Goal: Task Accomplishment & Management: Use online tool/utility

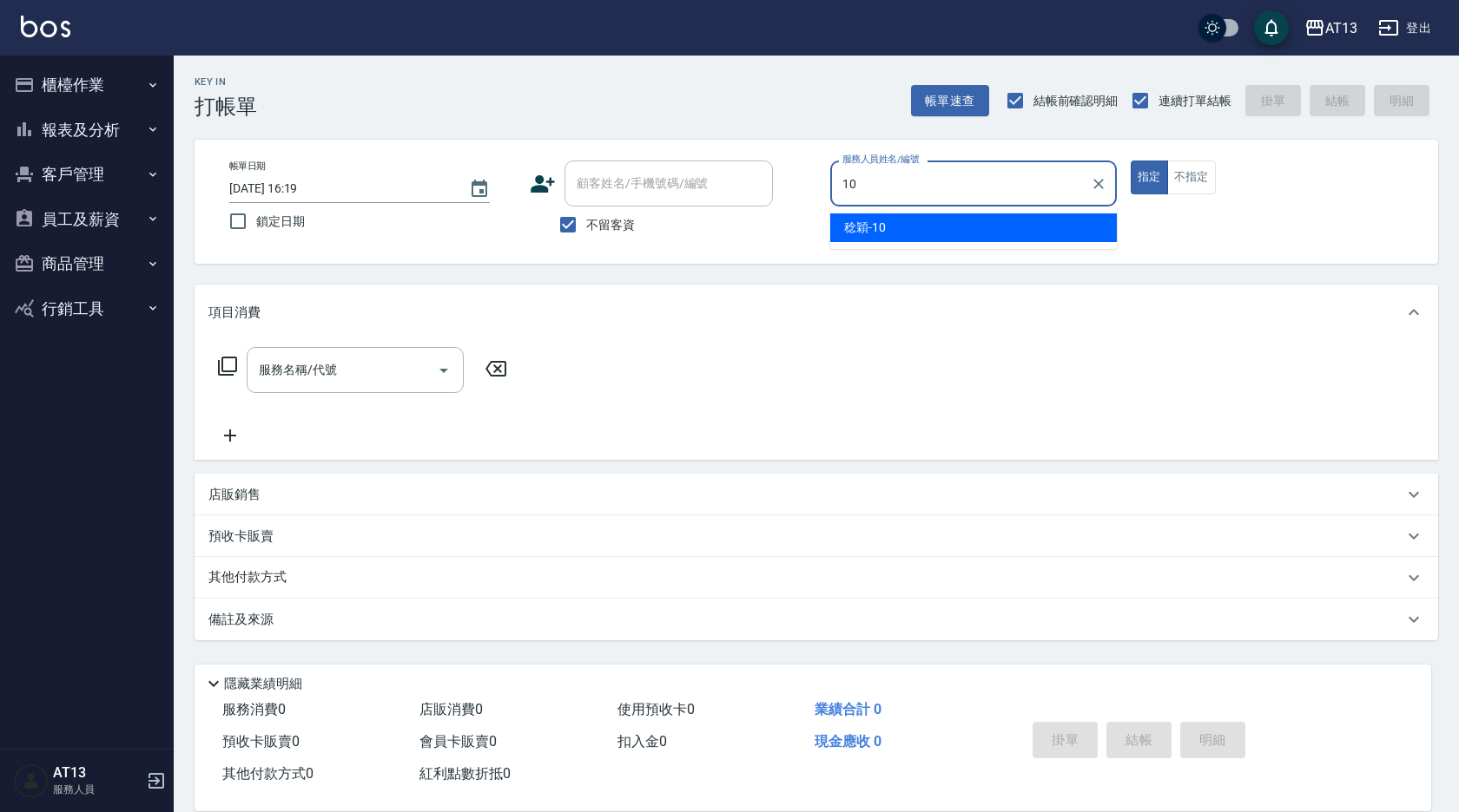
type input "[PERSON_NAME]-10"
type button "true"
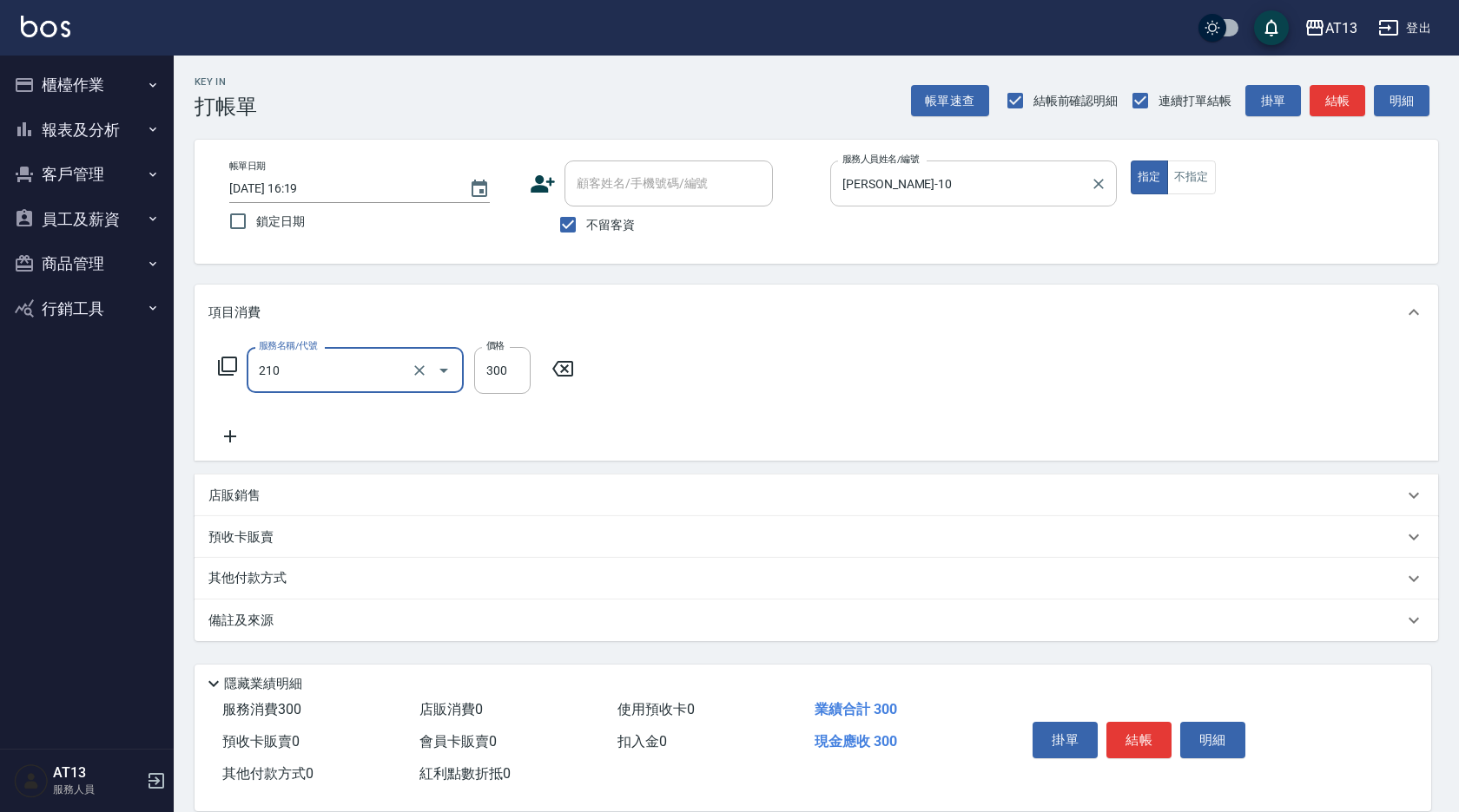
type input "[PERSON_NAME]洗髮精(210)"
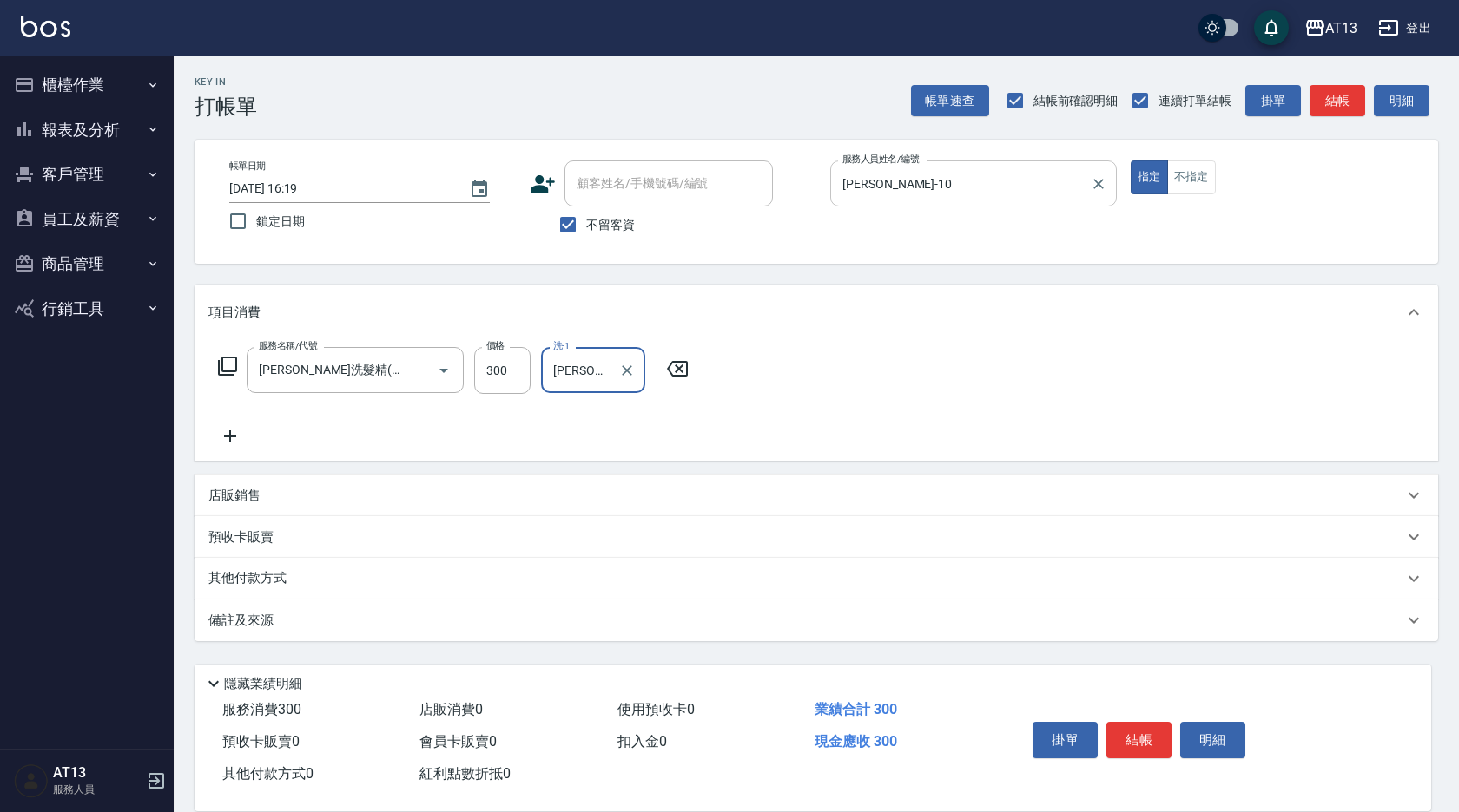
type input "[PERSON_NAME]-10"
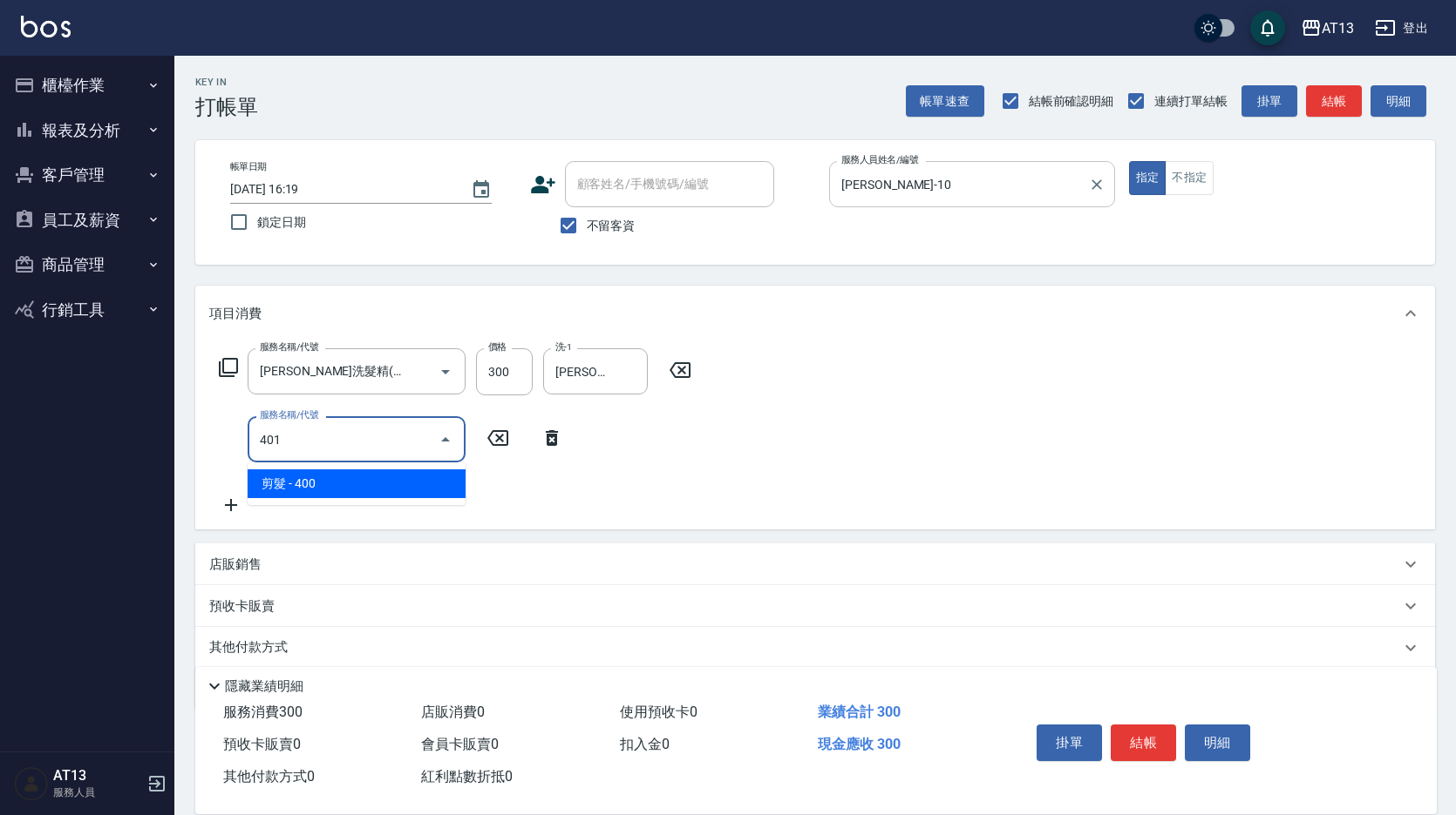
type input "剪髮(401)"
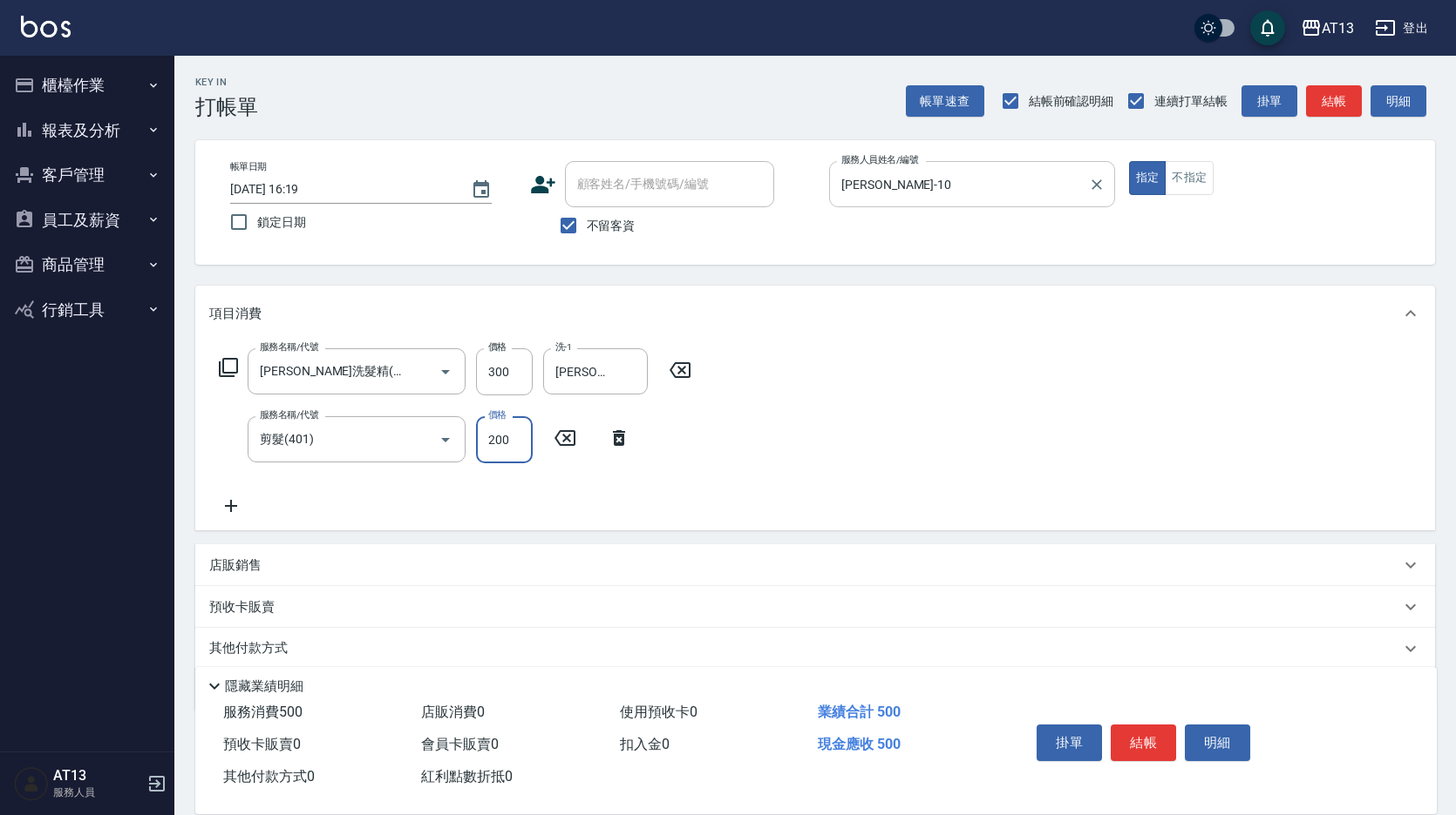
type input "200"
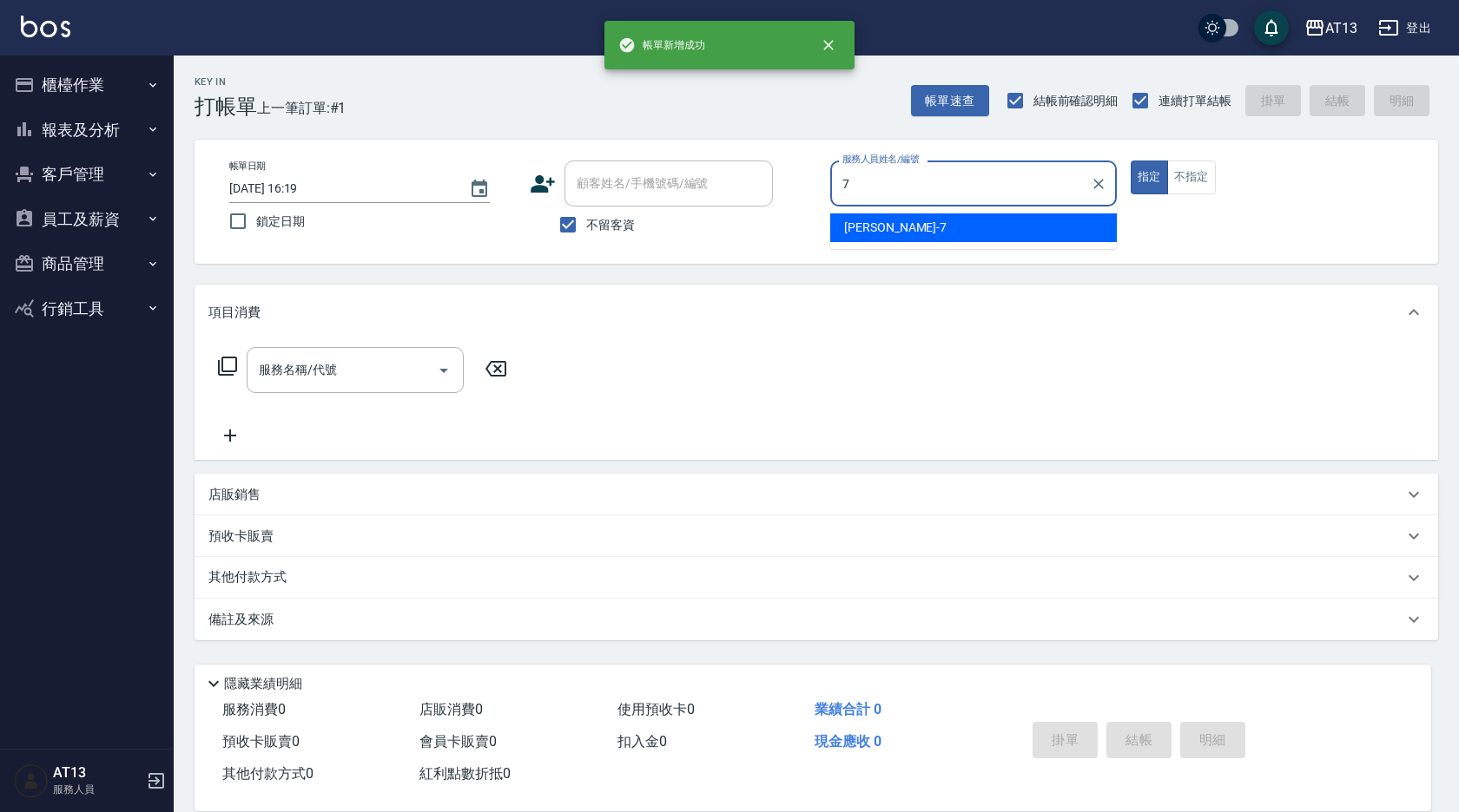
type input "[PERSON_NAME]-7"
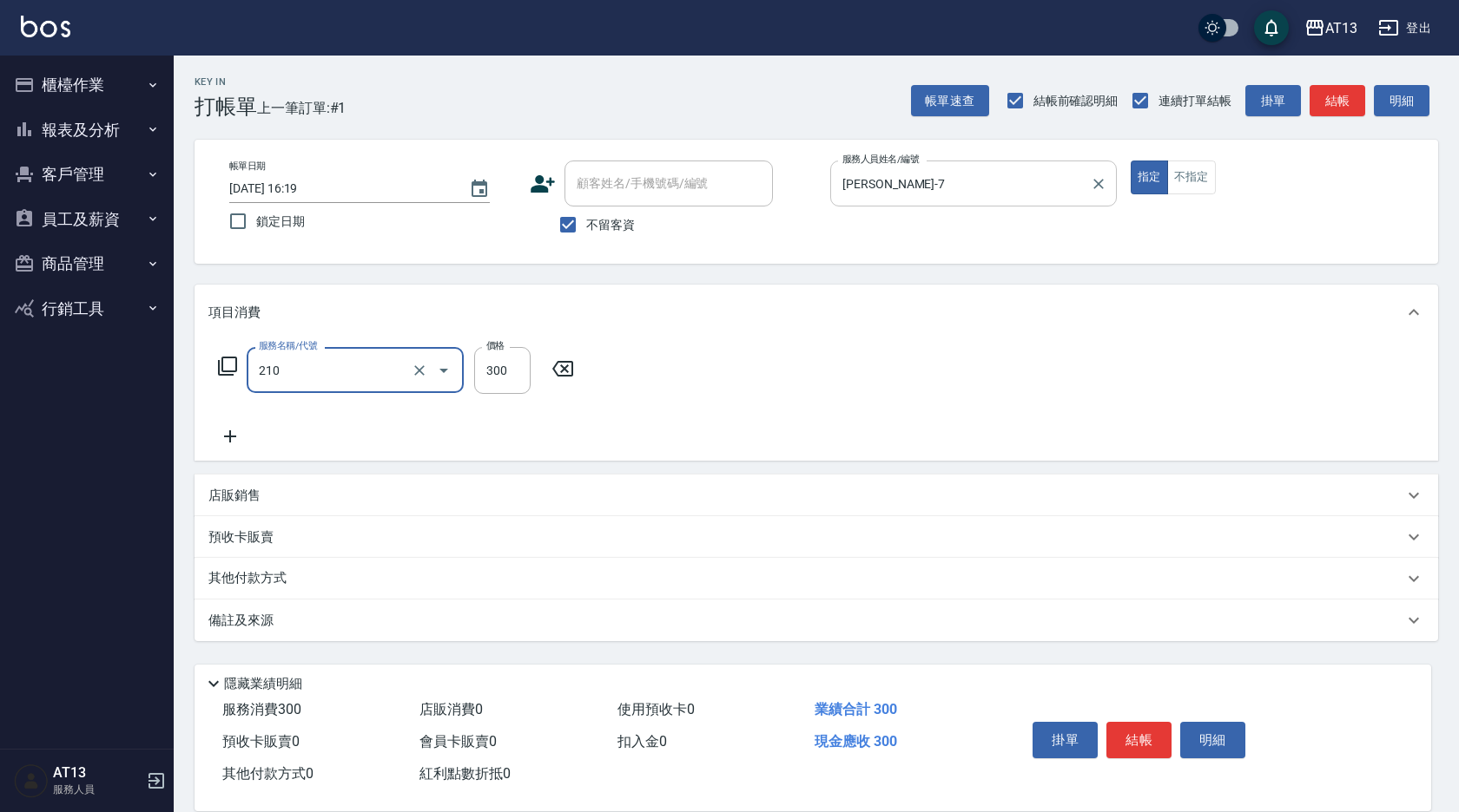
type input "[PERSON_NAME]洗髮精(210)"
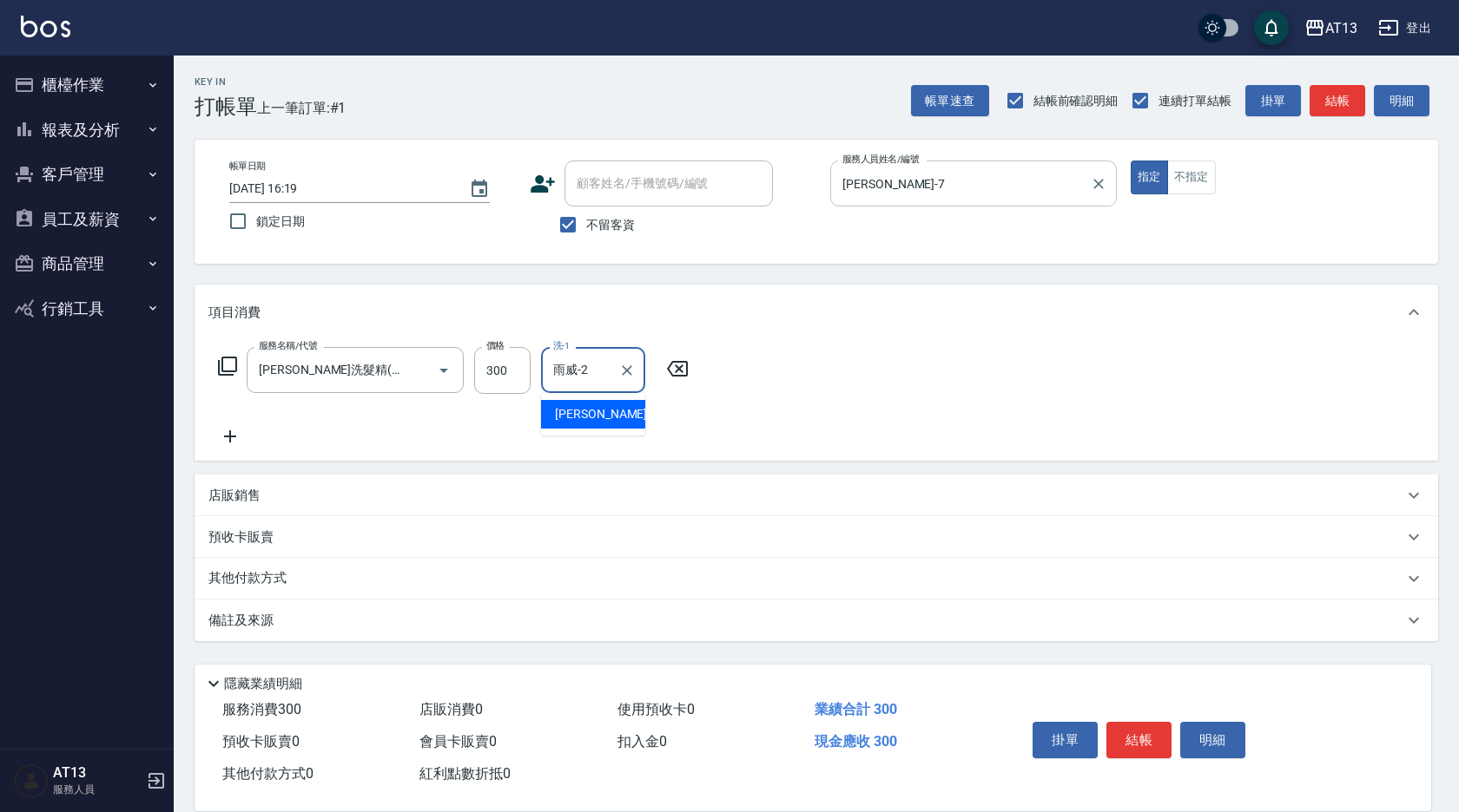
type input "雨威-2"
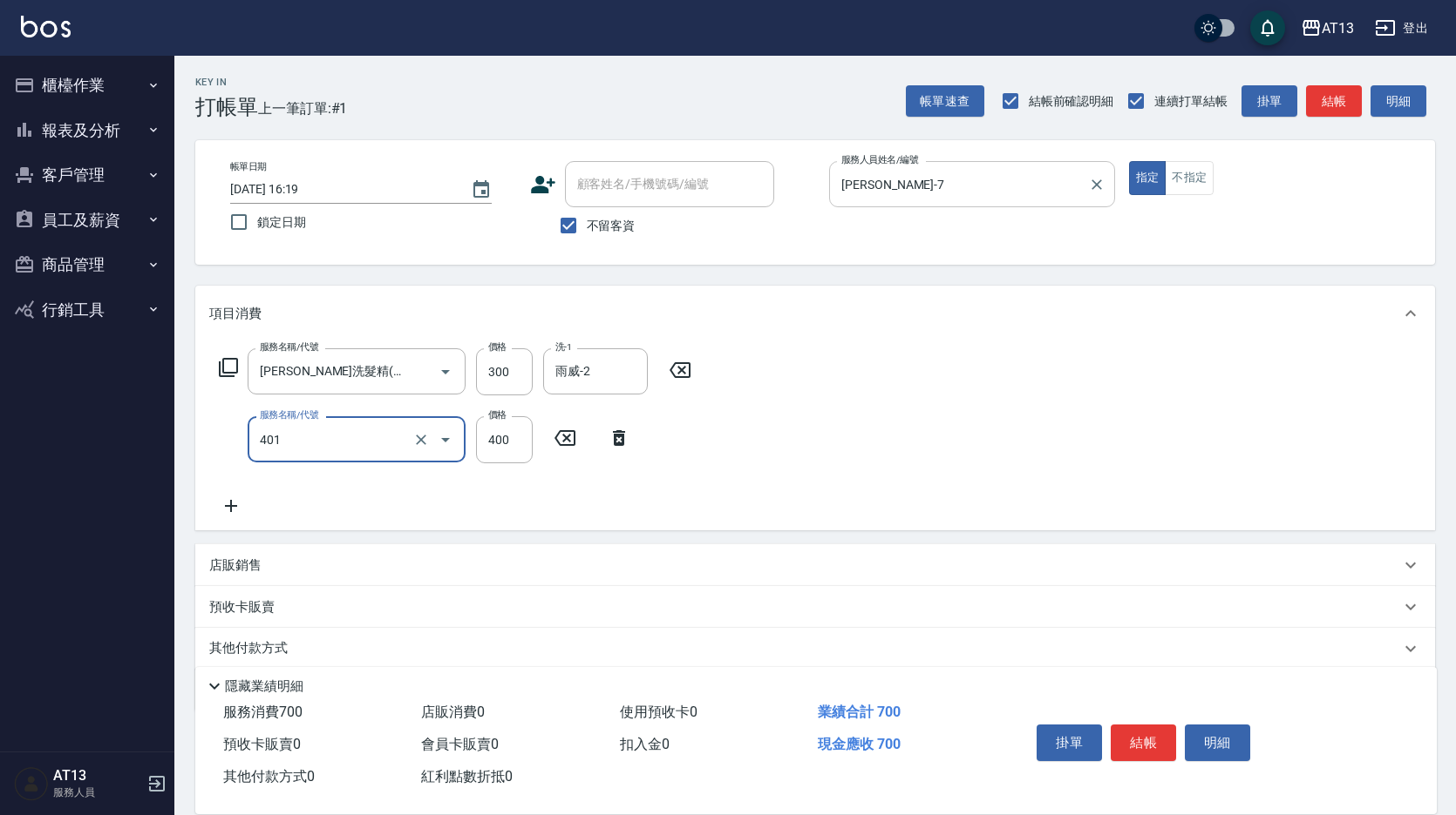
type input "剪髮(401)"
type input "300"
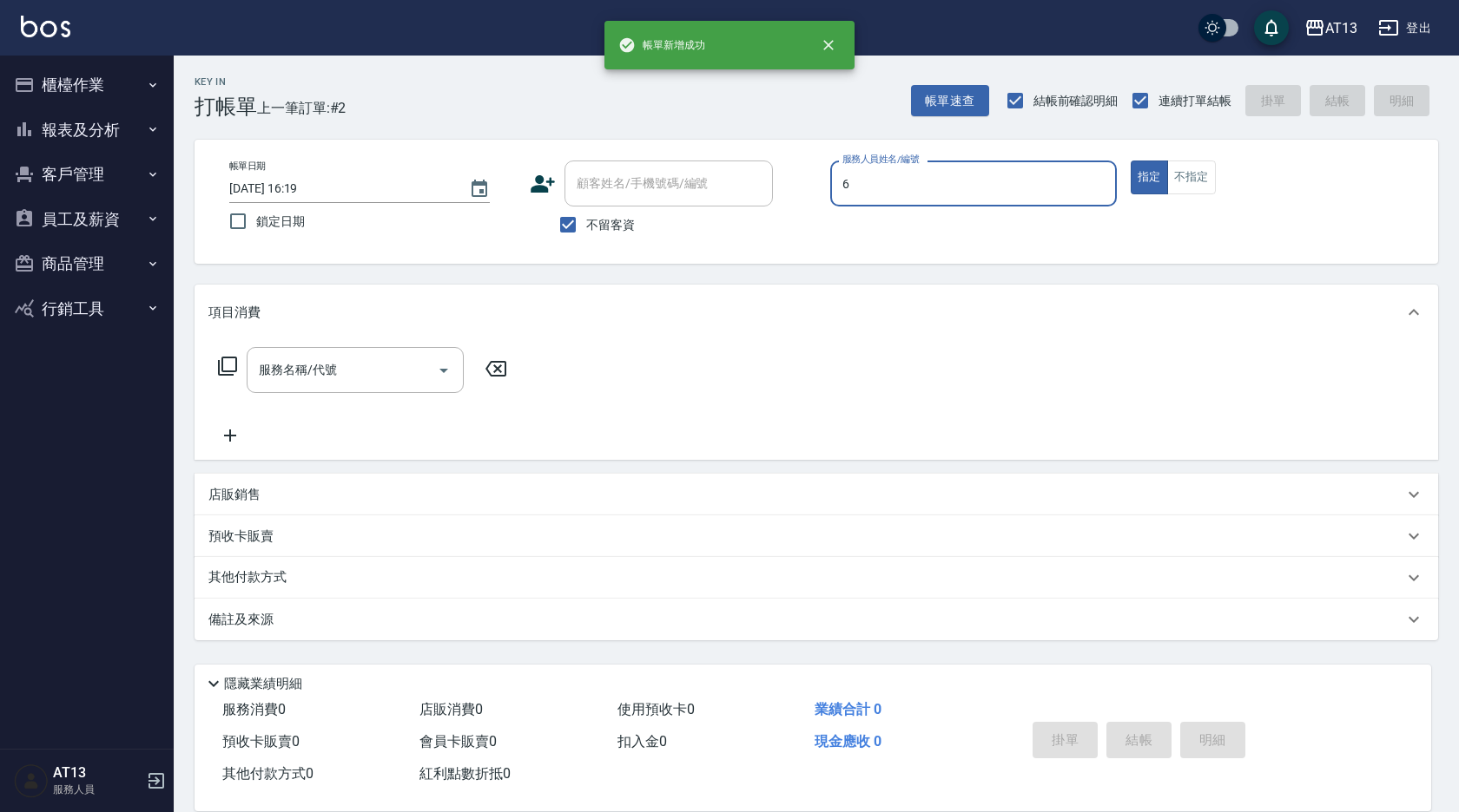
type input "亭妤-6"
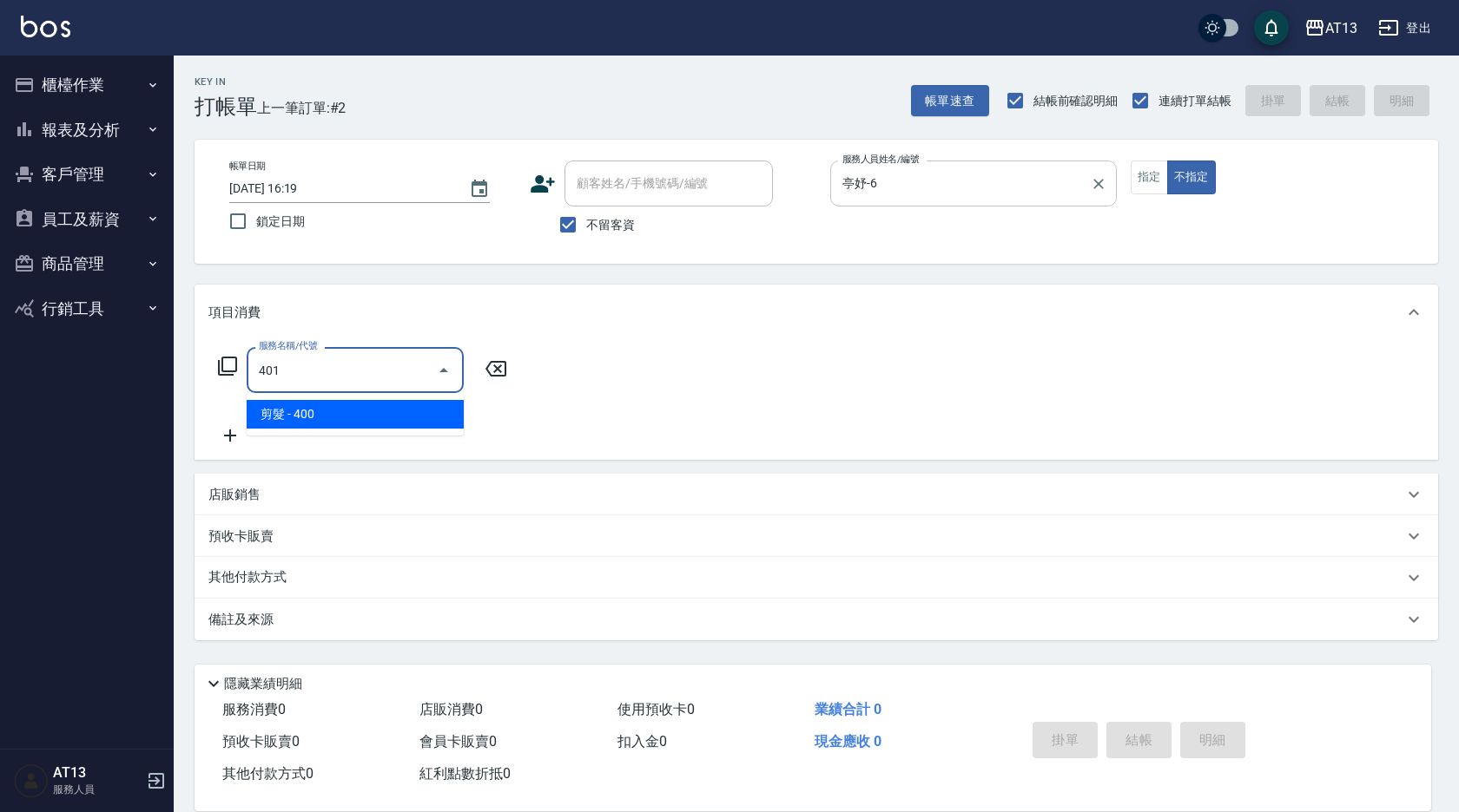
type input "剪髮(401)"
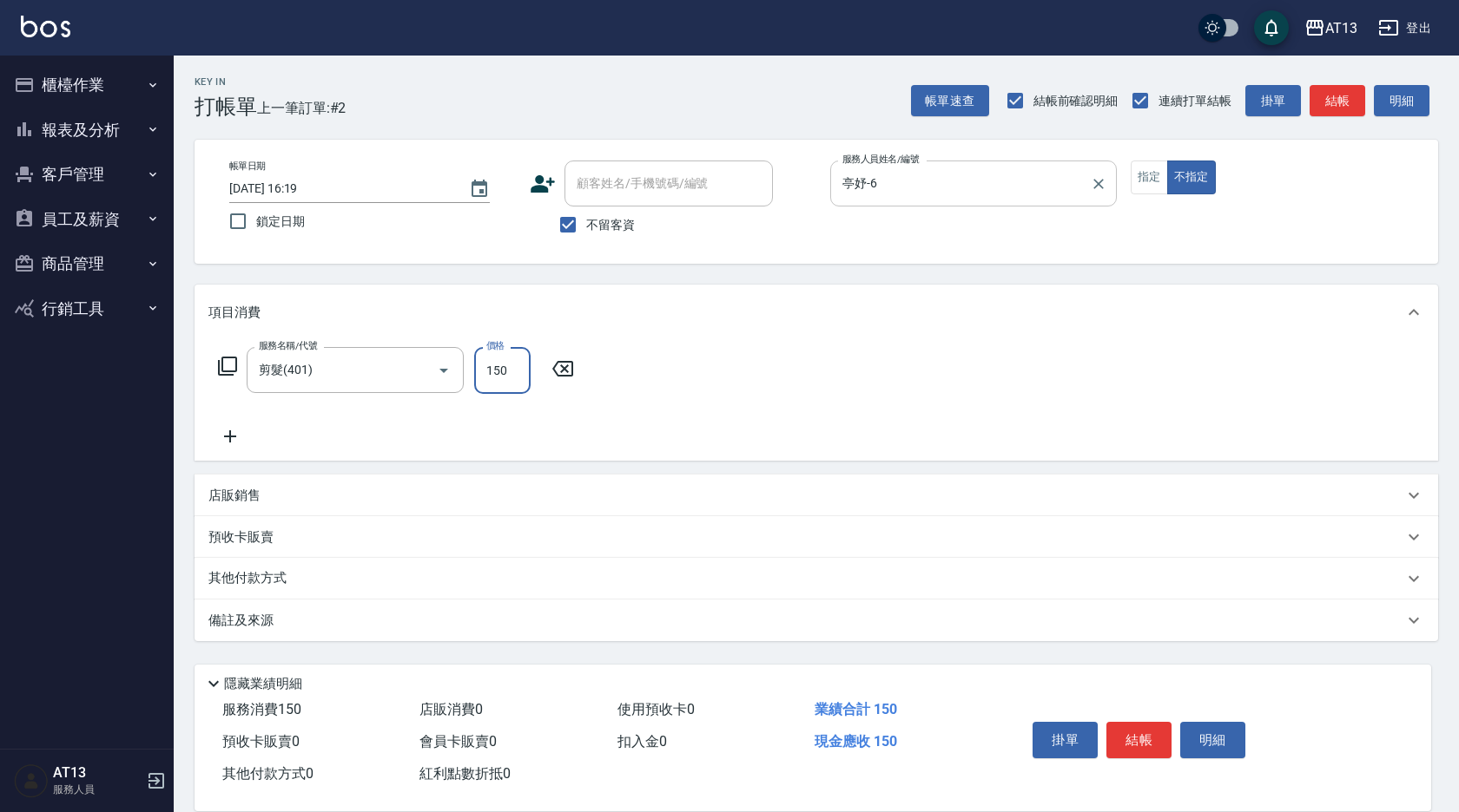
type input "150"
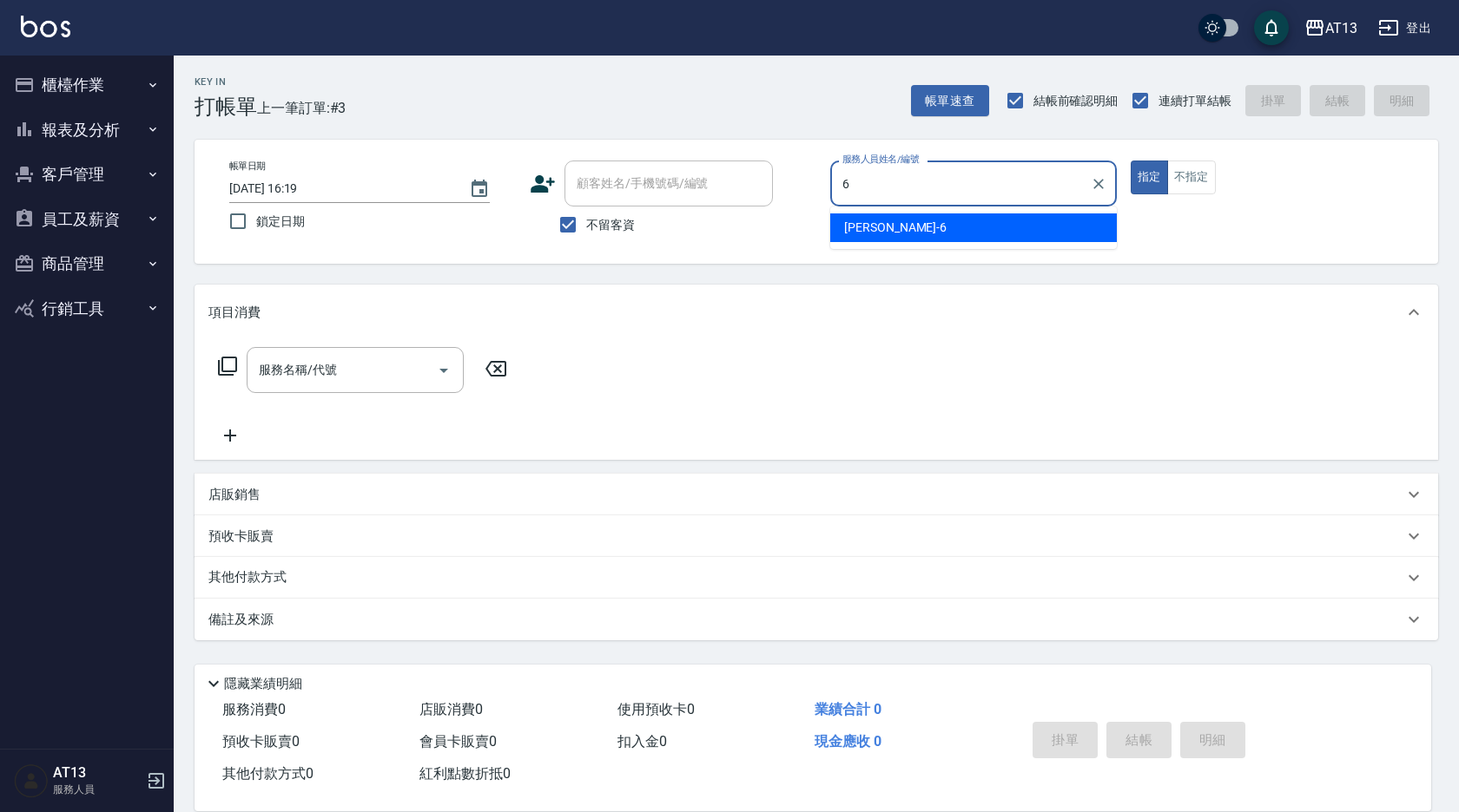
type input "亭妤-6"
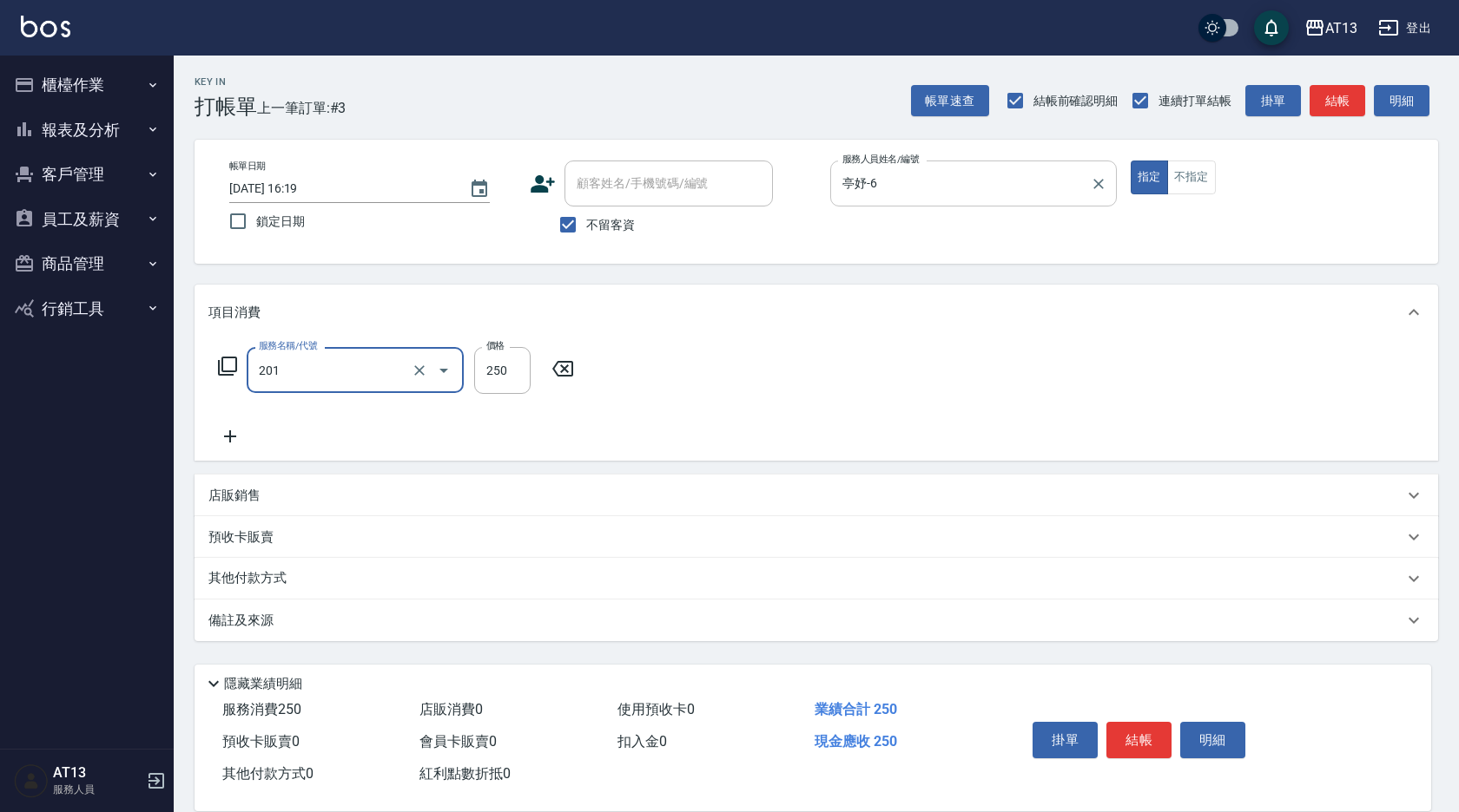
type input "洗髮(201)"
type input "[PERSON_NAME]-29"
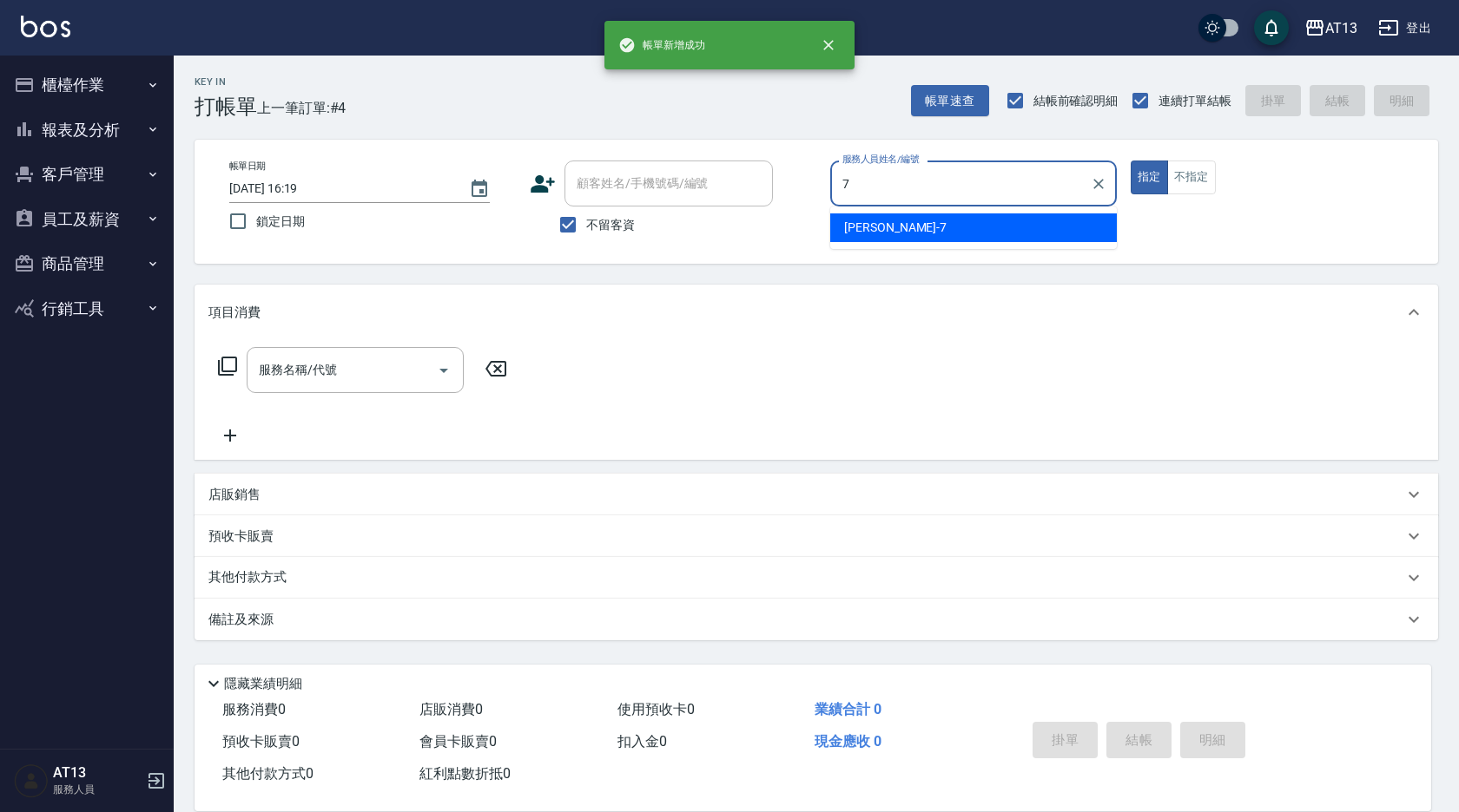
type input "[PERSON_NAME]-7"
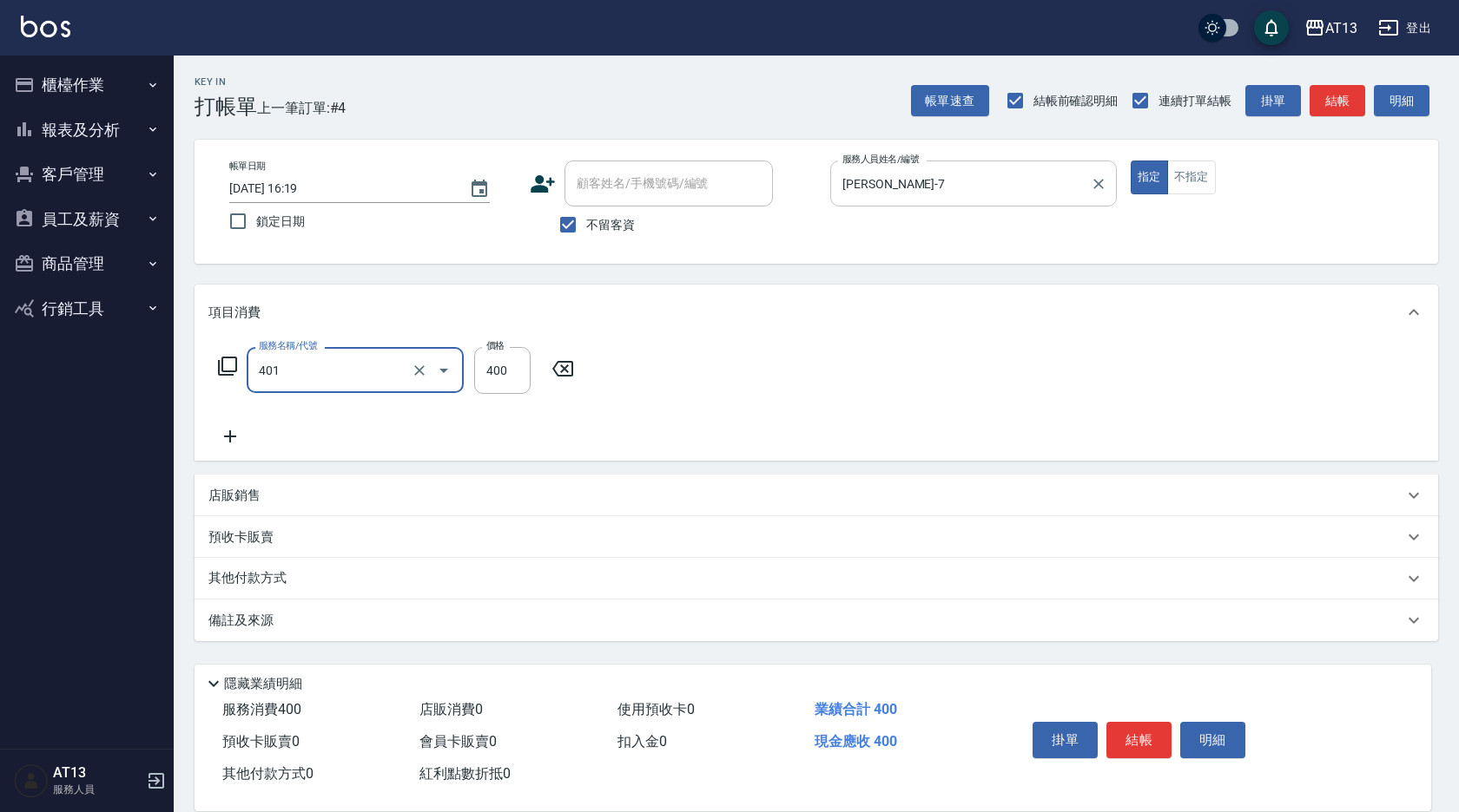
type input "剪髮(401)"
type input "300"
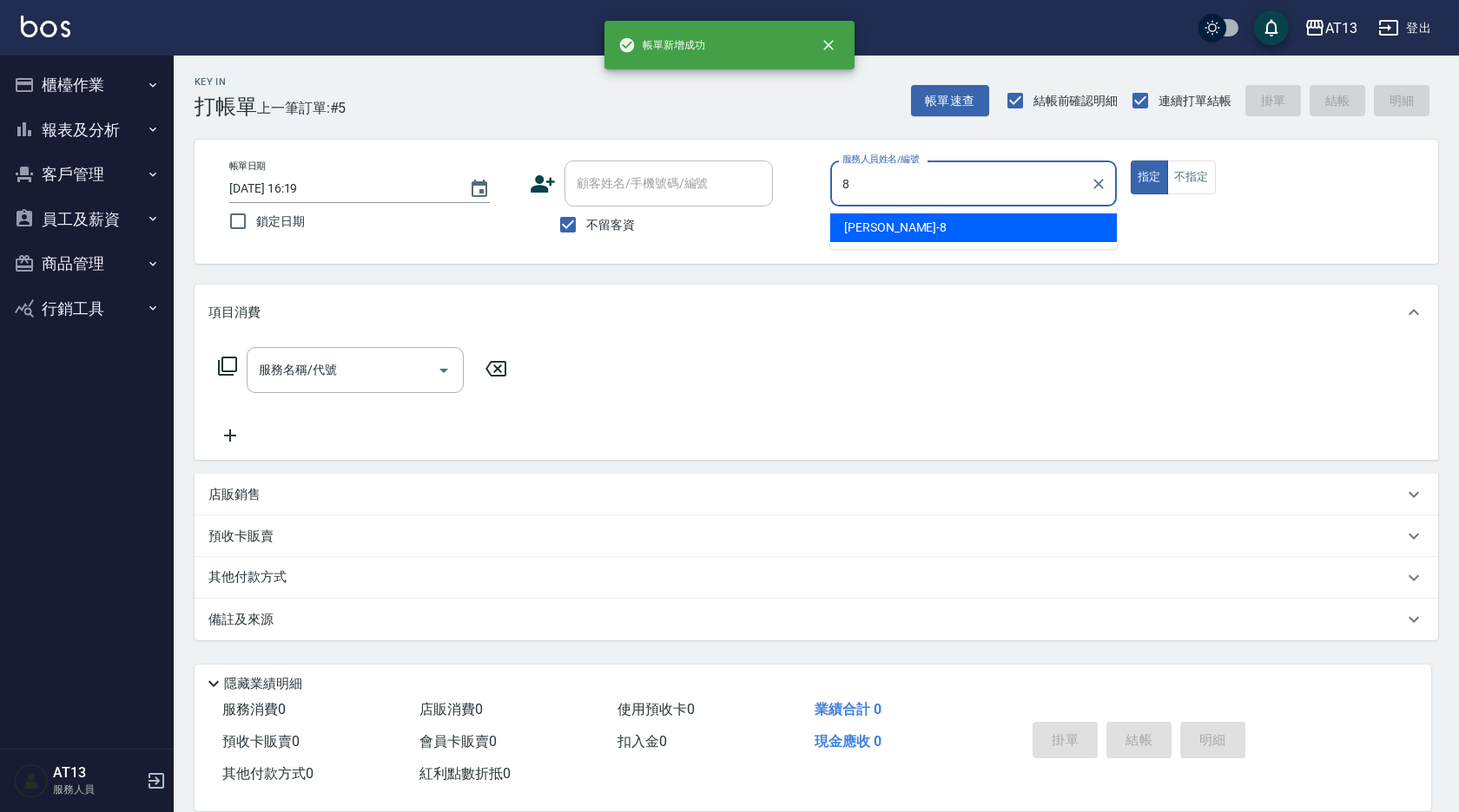
type input "[PERSON_NAME]-8"
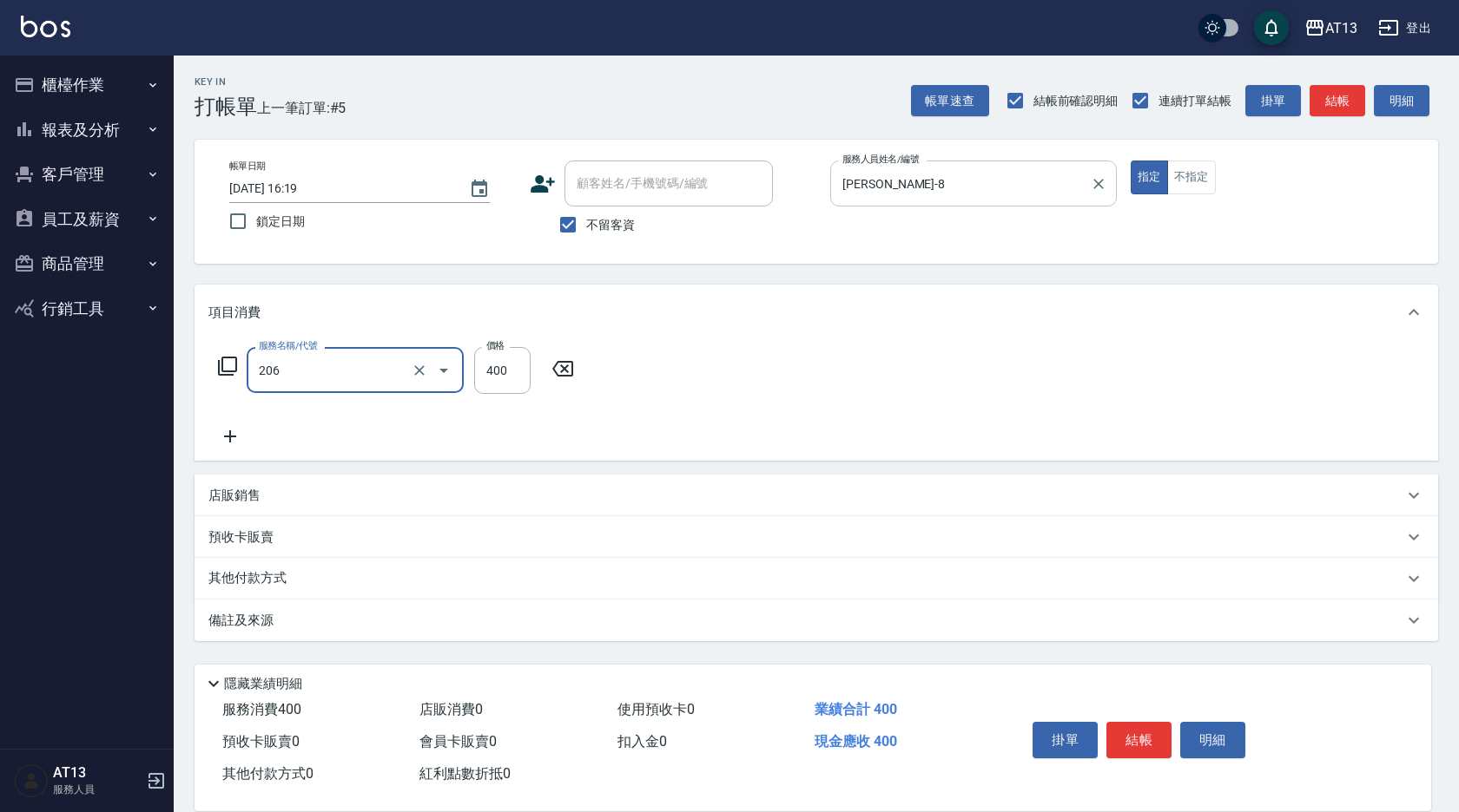
type input "健康洗(206)"
type input "29"
click at [673, 370] on icon at bounding box center [677, 369] width 44 height 21
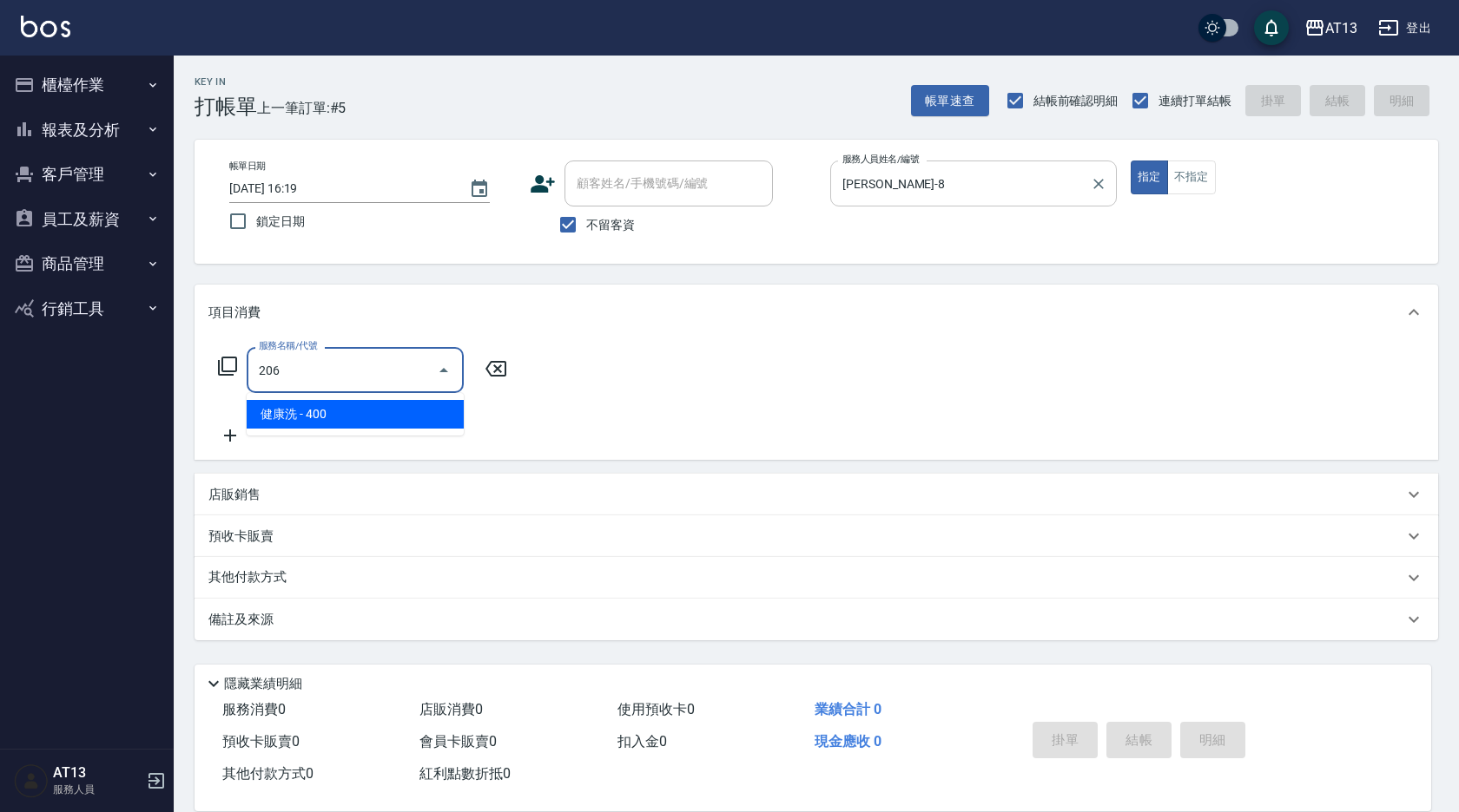
type input "健康洗(206)"
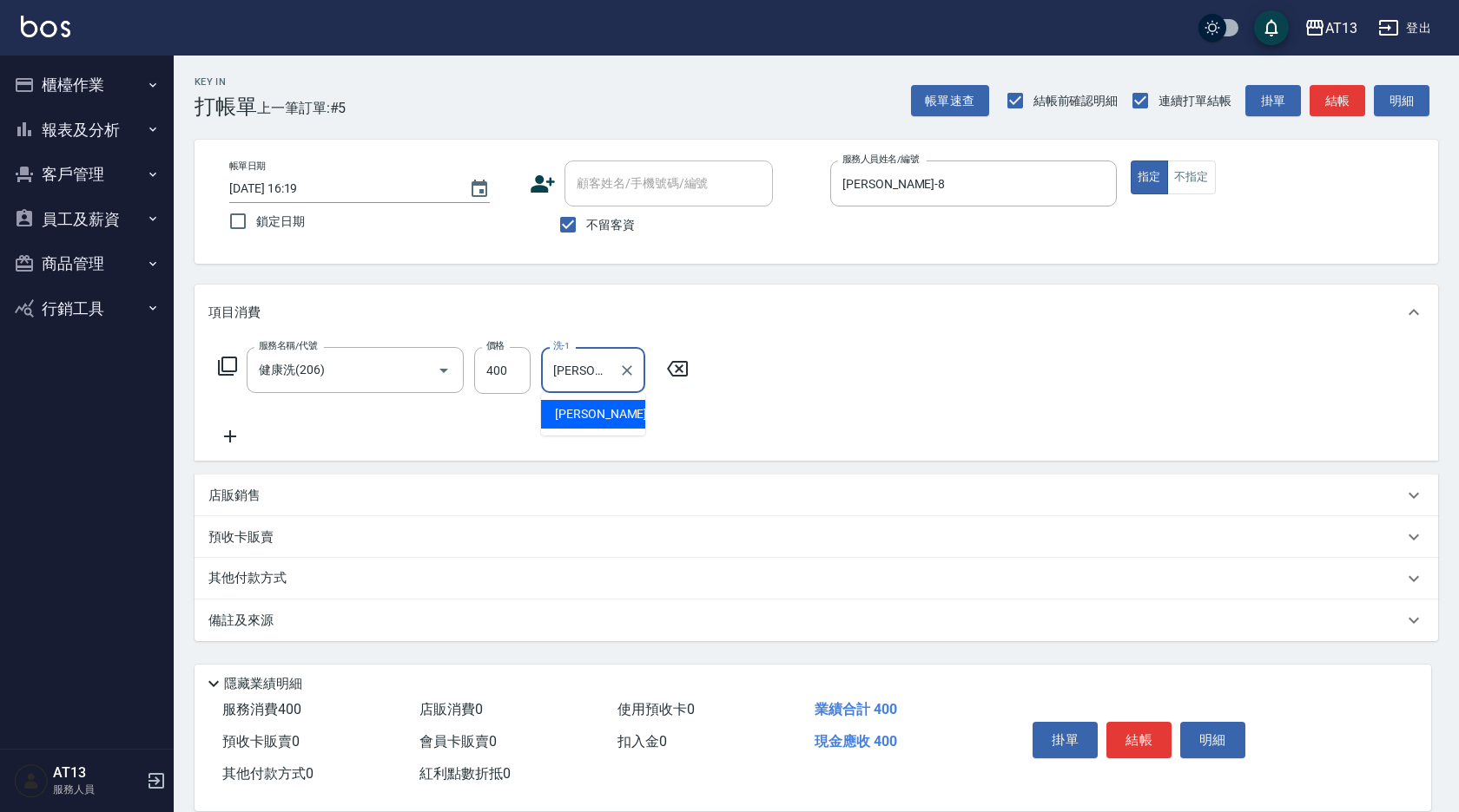
type input "[PERSON_NAME]-29"
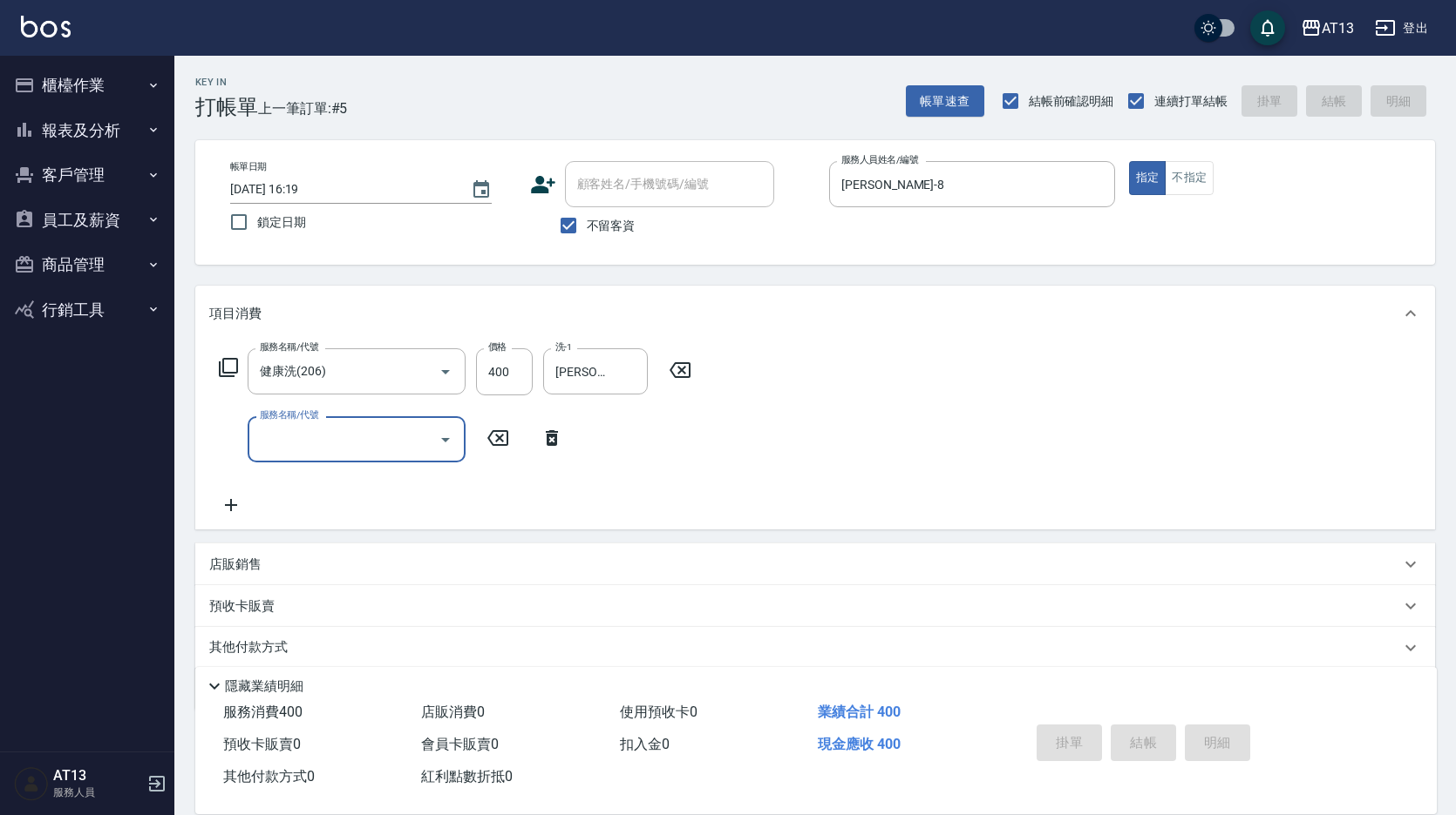
type input "[DATE] 16:20"
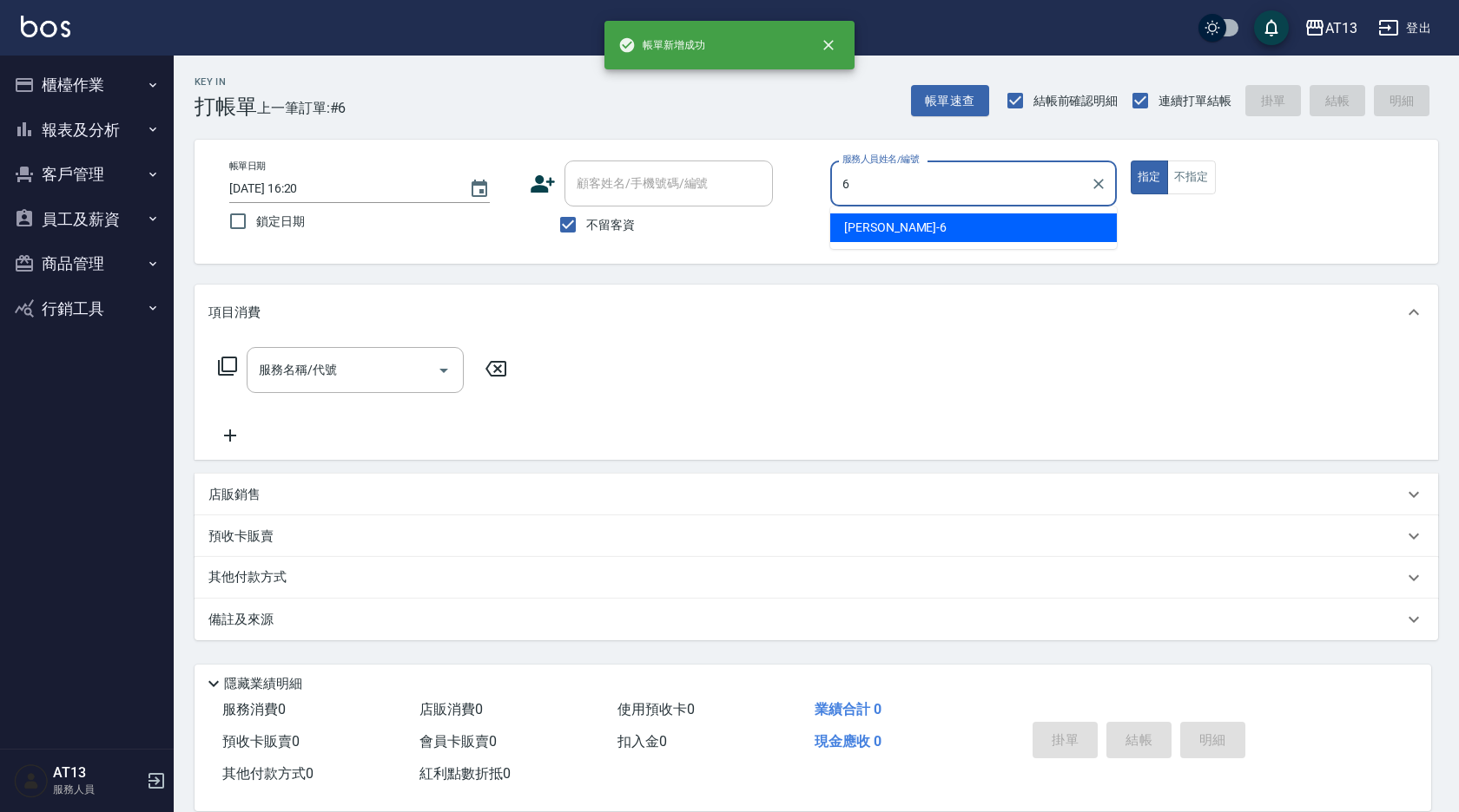
type input "亭妤-6"
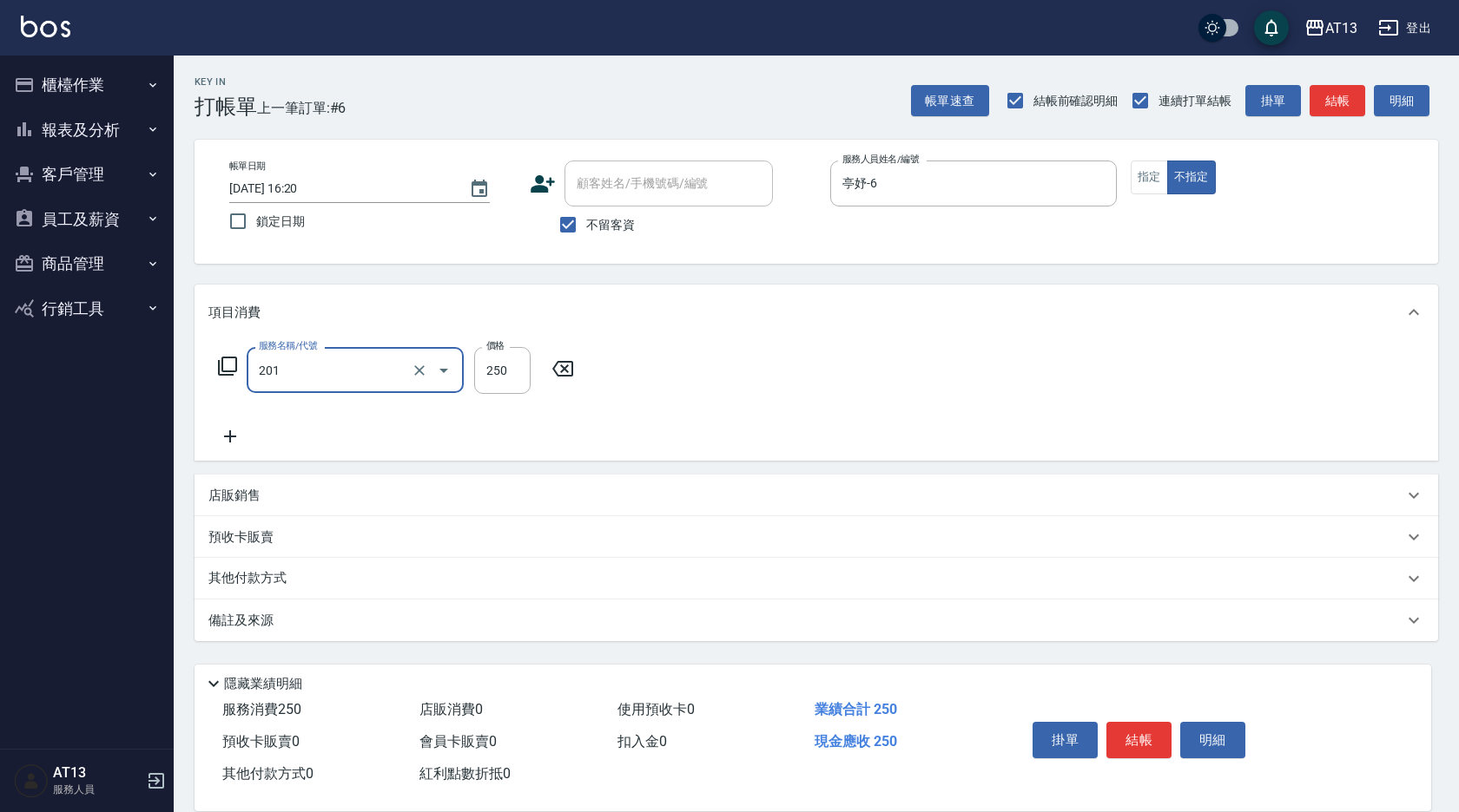
type input "洗髮(201)"
type input "250"
type input "[PERSON_NAME]-29"
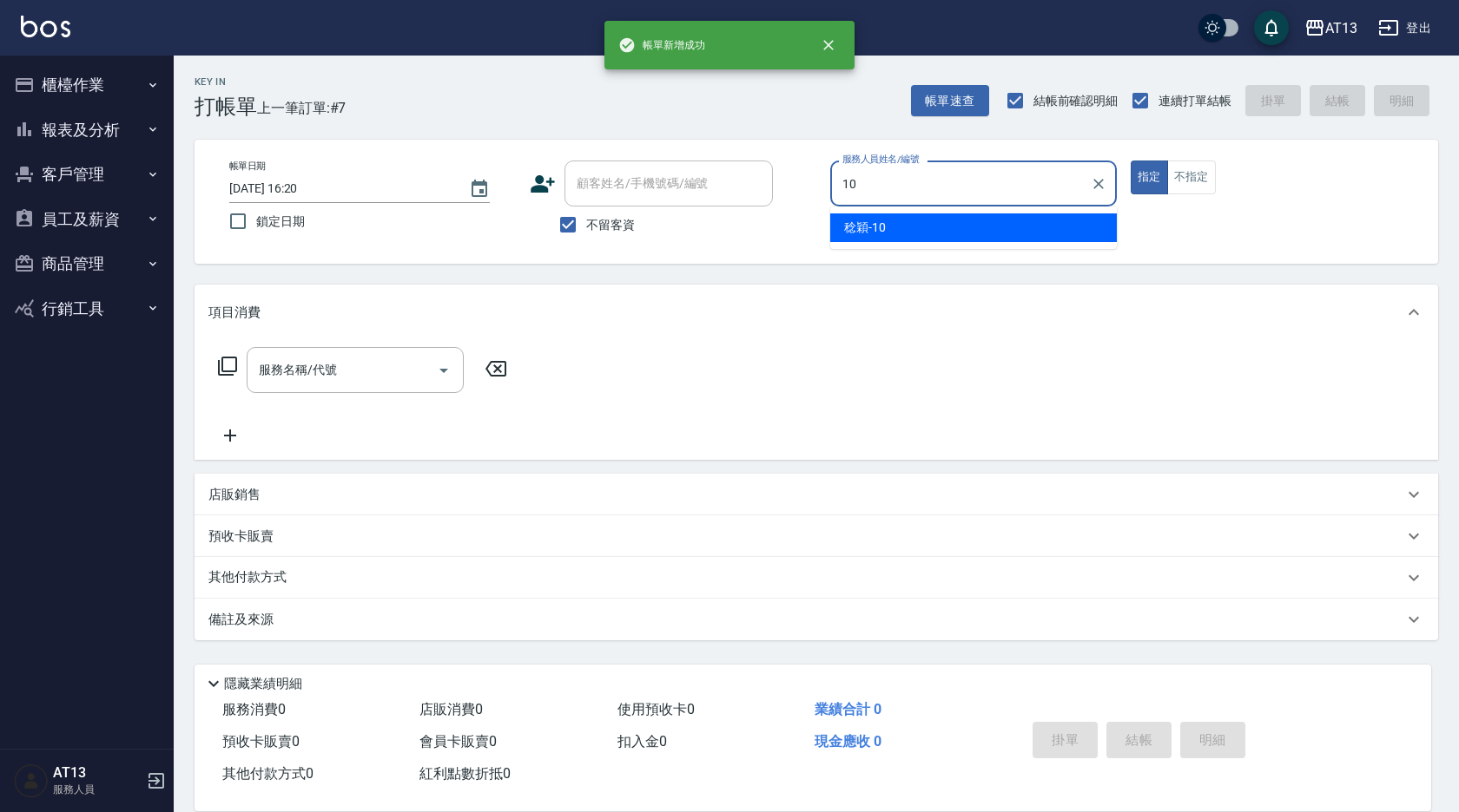
type input "[PERSON_NAME]-10"
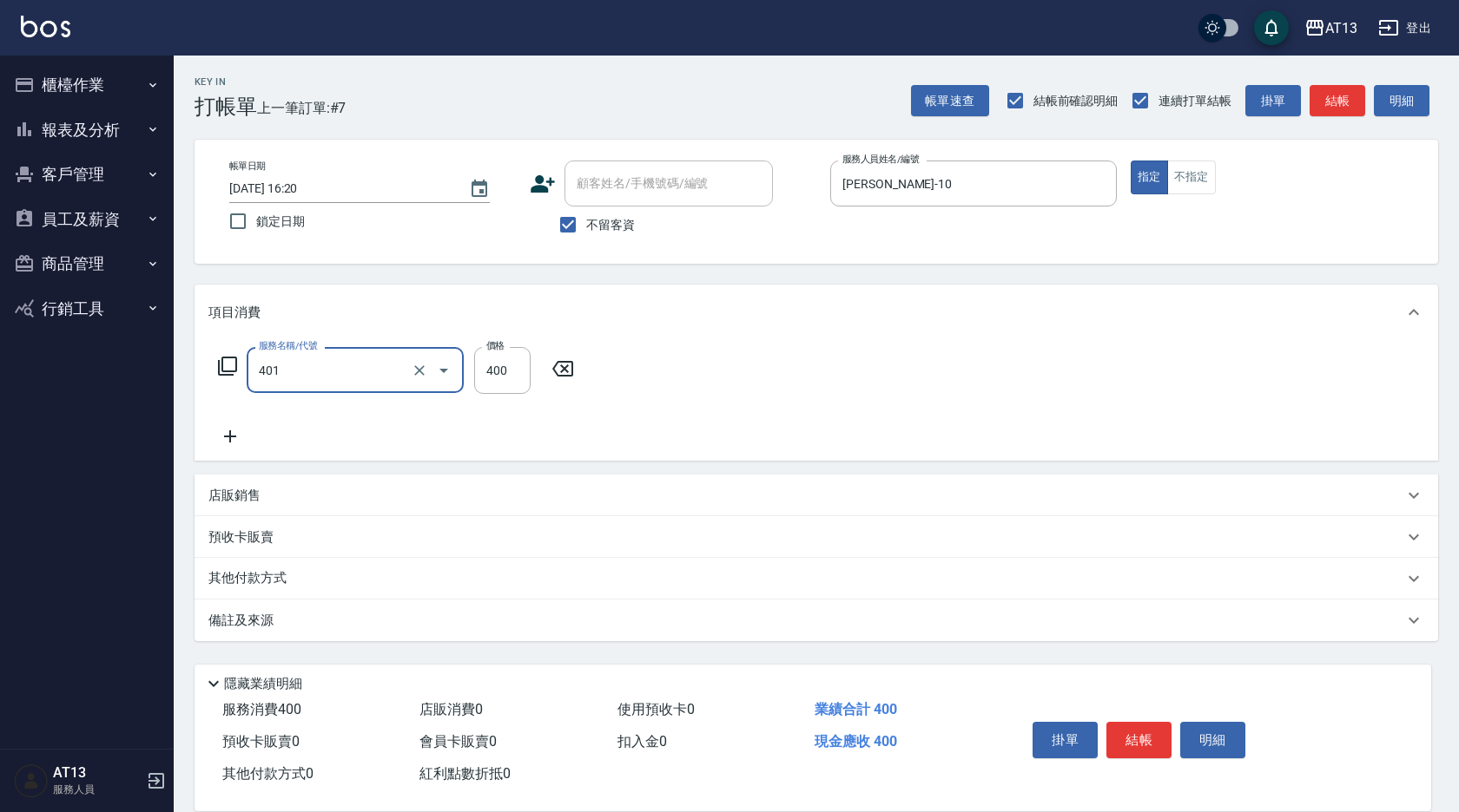
type input "剪髮(401)"
type input "450"
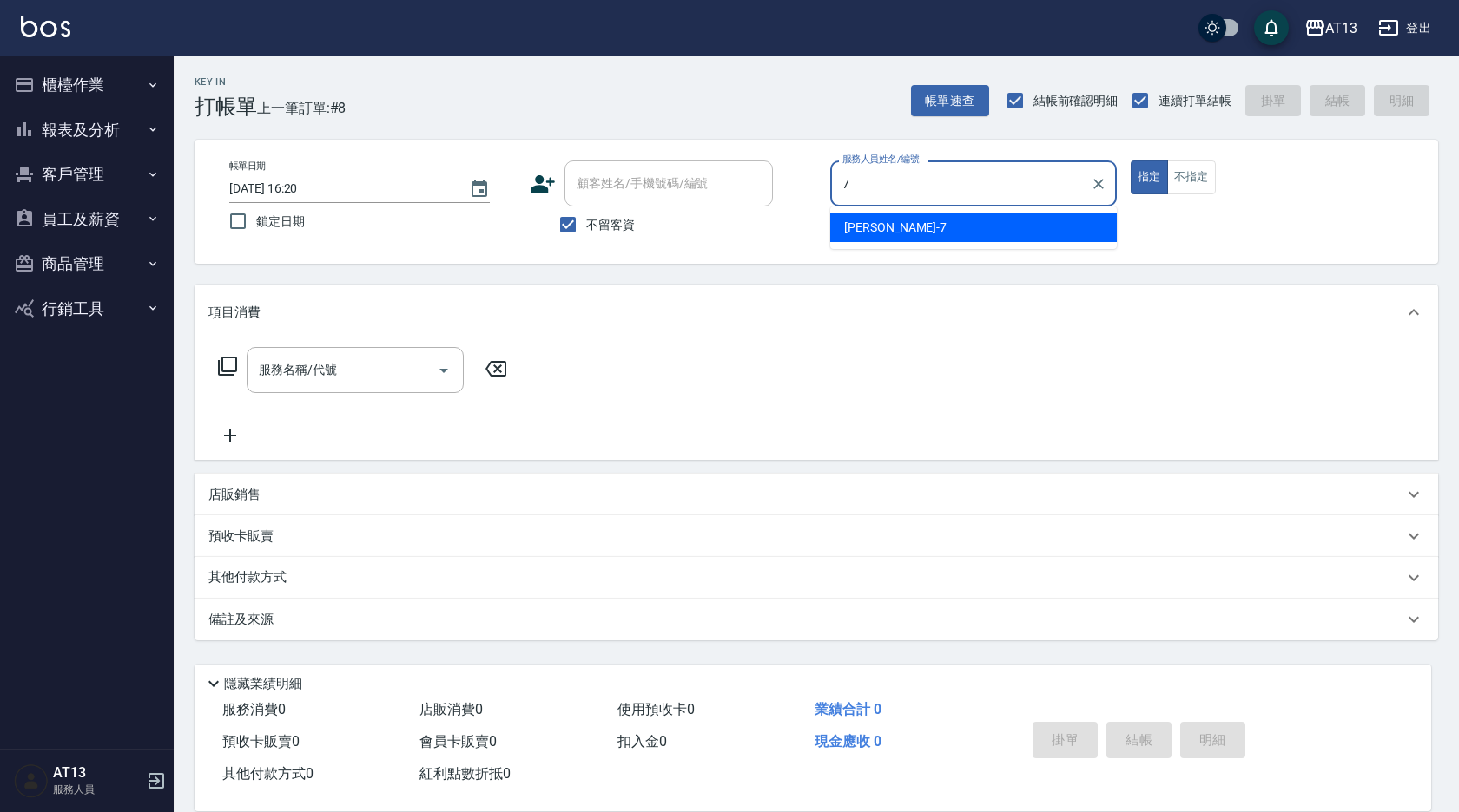
type input "[PERSON_NAME]-7"
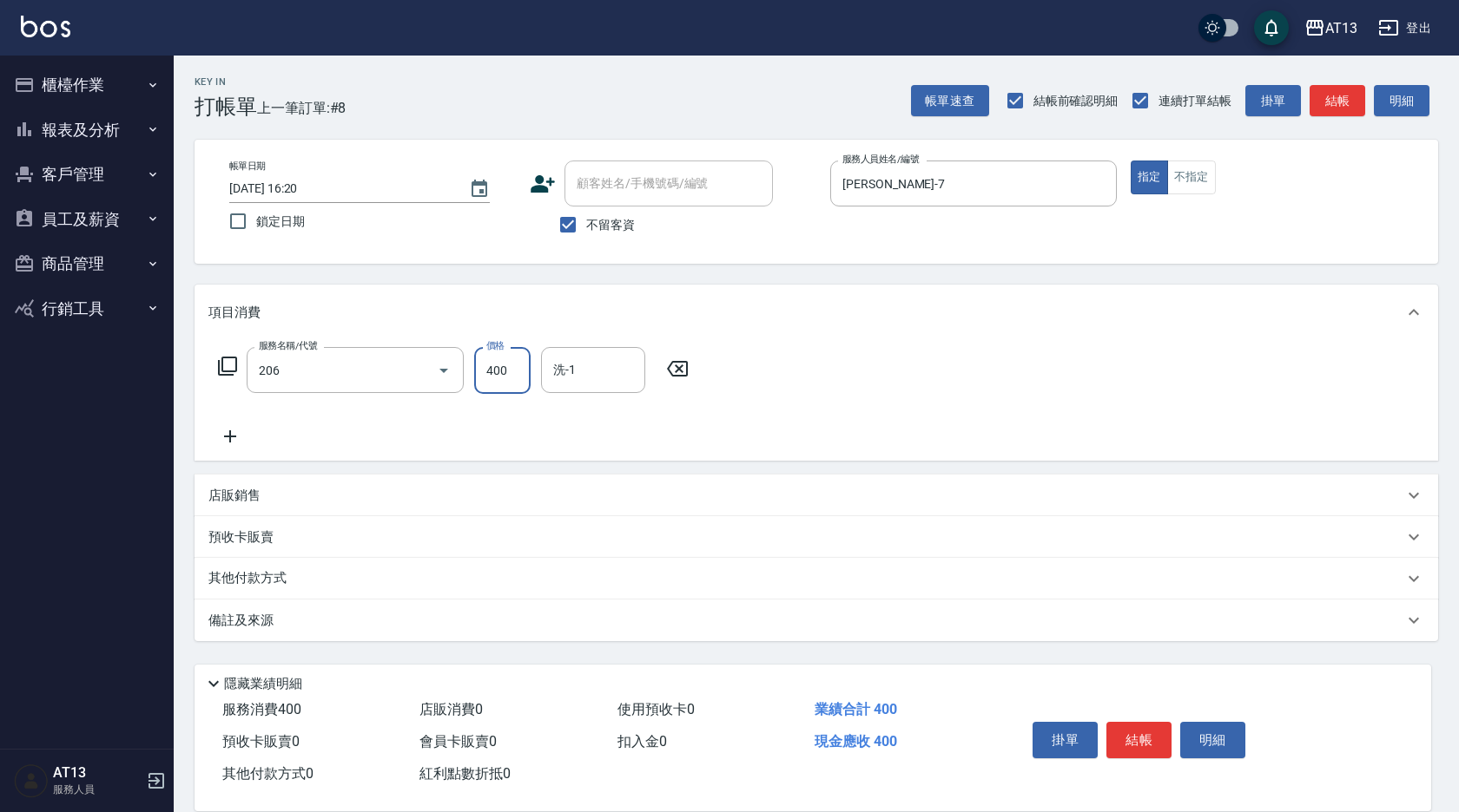
type input "健康洗(206)"
type input "[PERSON_NAME]-23"
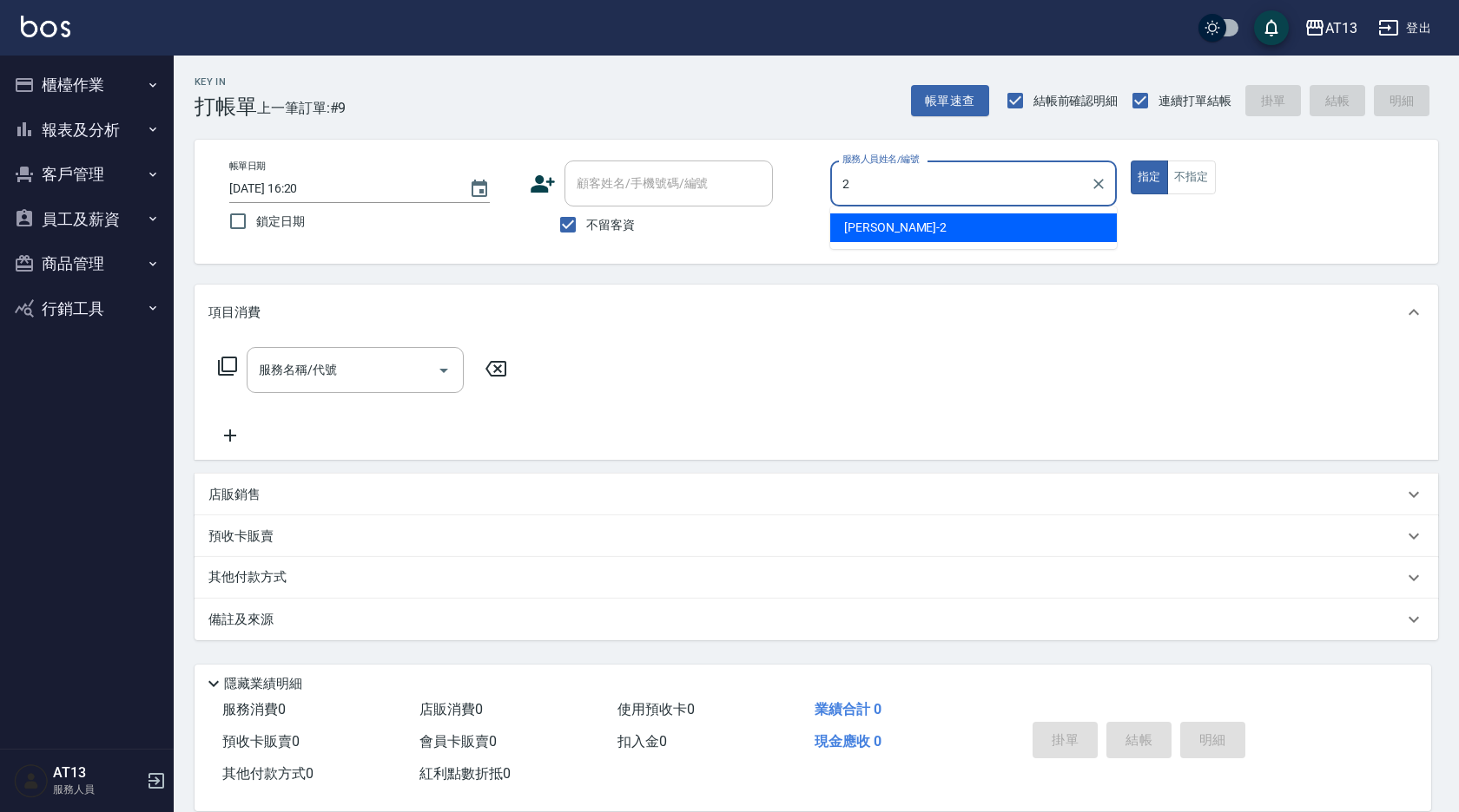
type input "雨威-2"
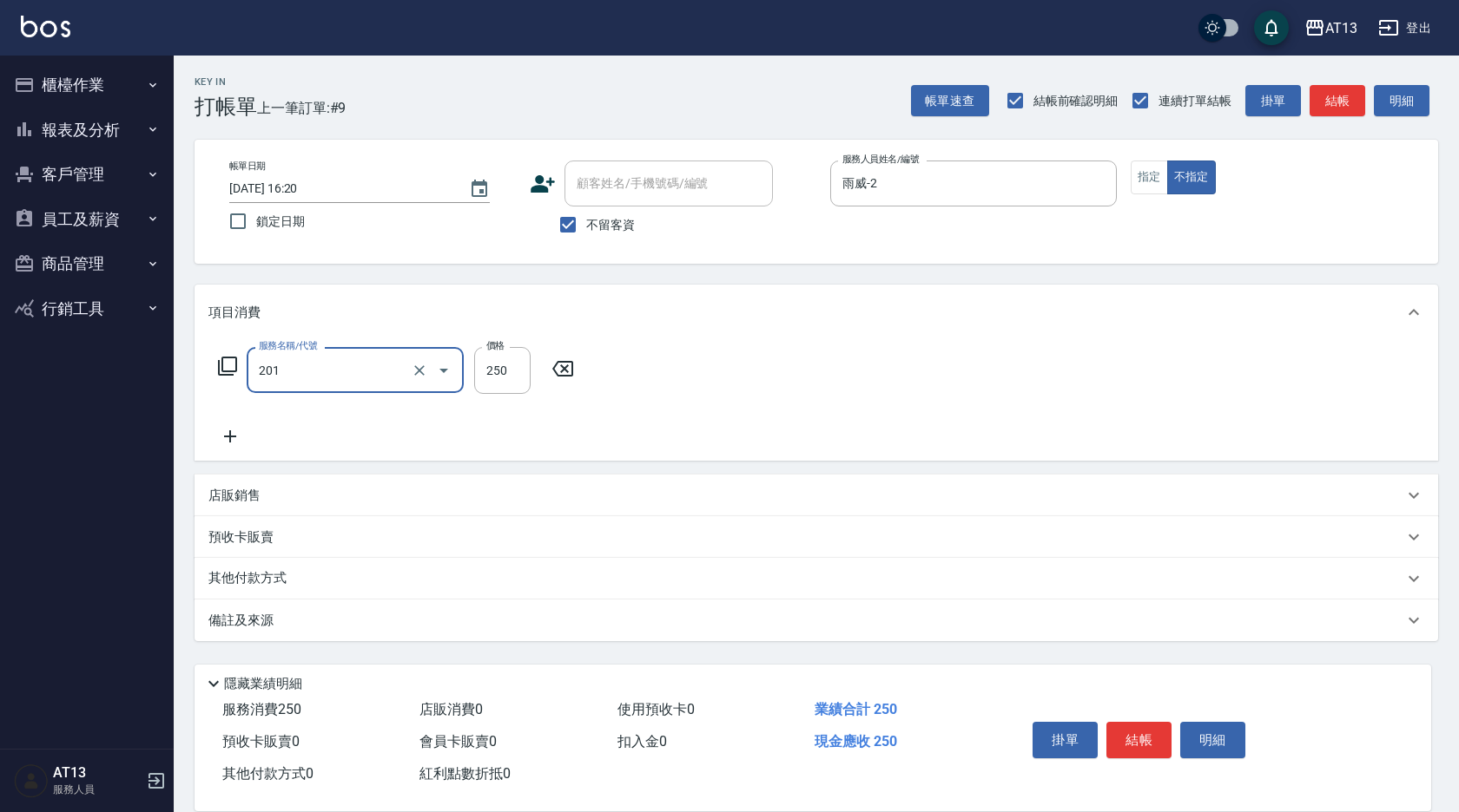
type input "洗髮(201)"
type input "雨威-2"
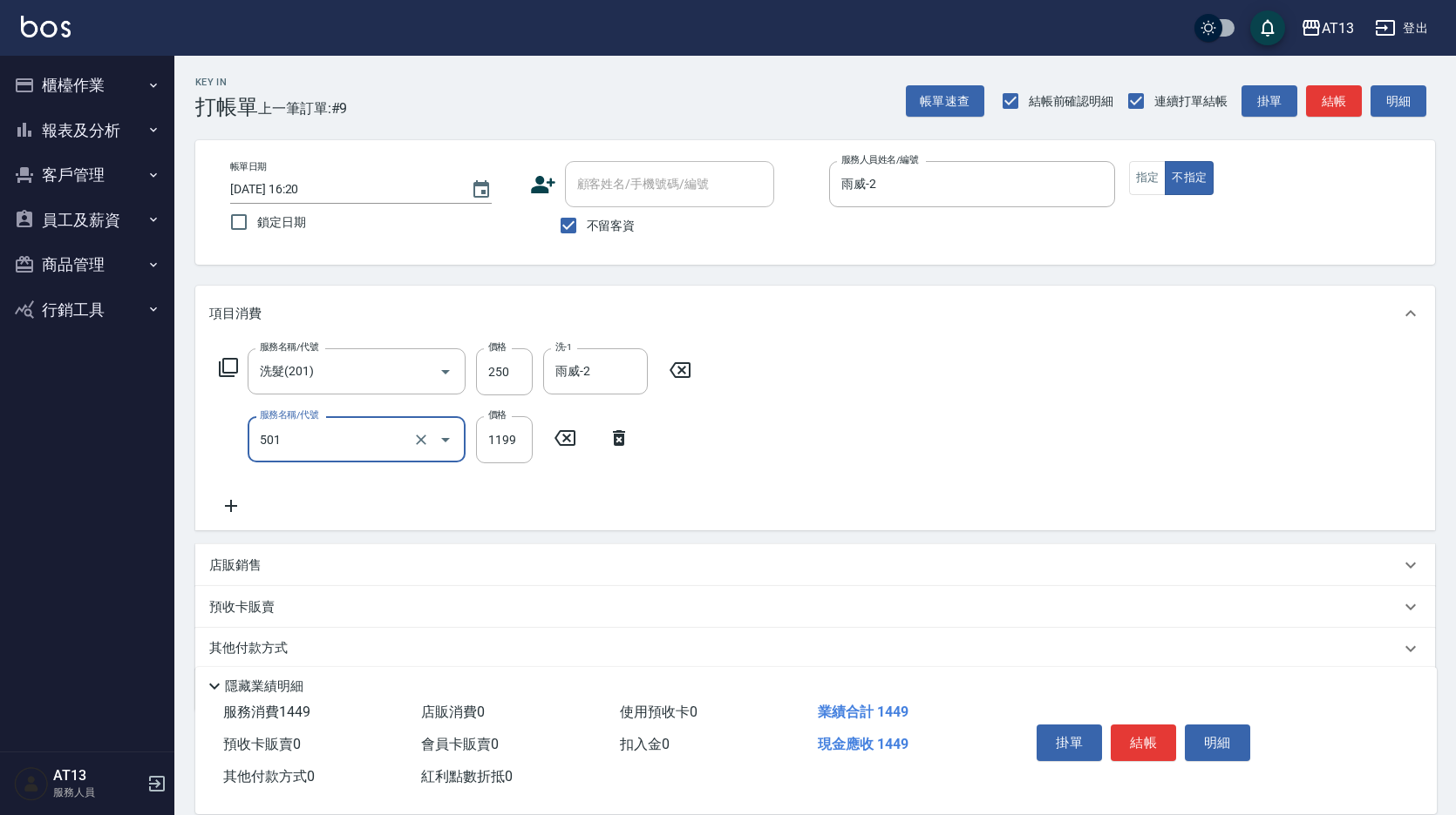
type input "染髮(501)"
type input "1200"
type input "雨威-2"
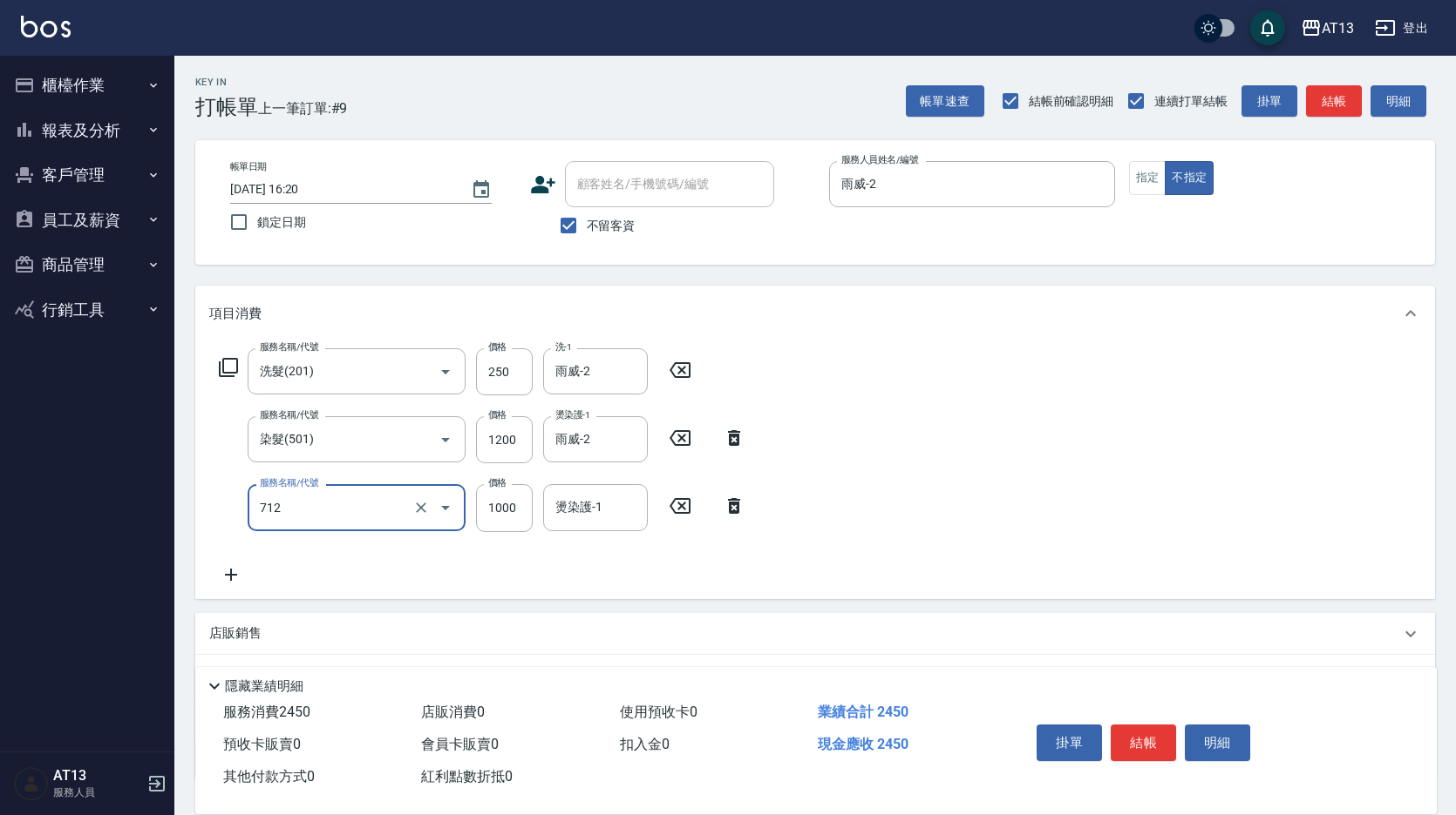
type input "[DEMOGRAPHIC_DATA]蘭洋甘菊1000(712)"
type input "700"
type input "雨威-2"
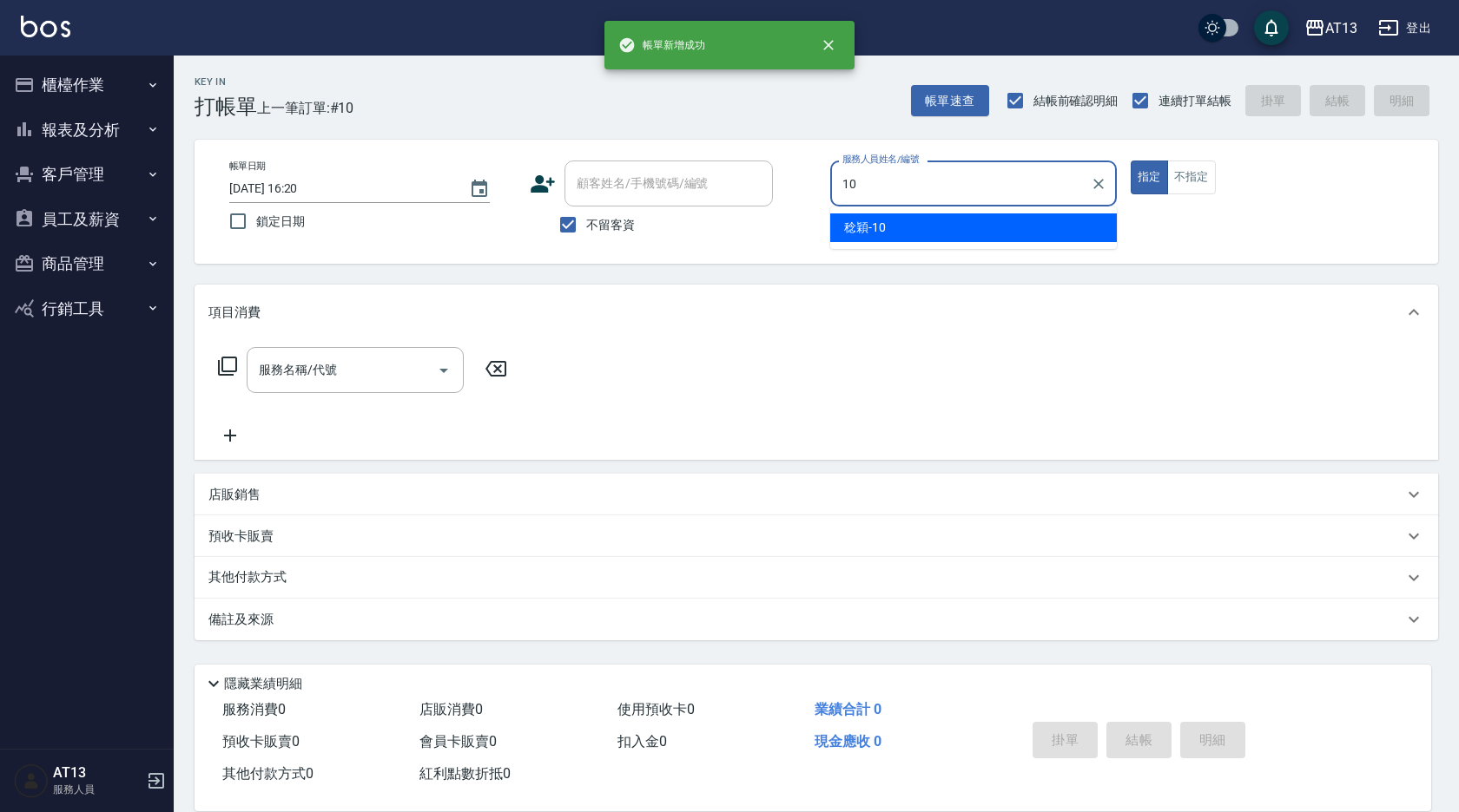
type input "[PERSON_NAME]-10"
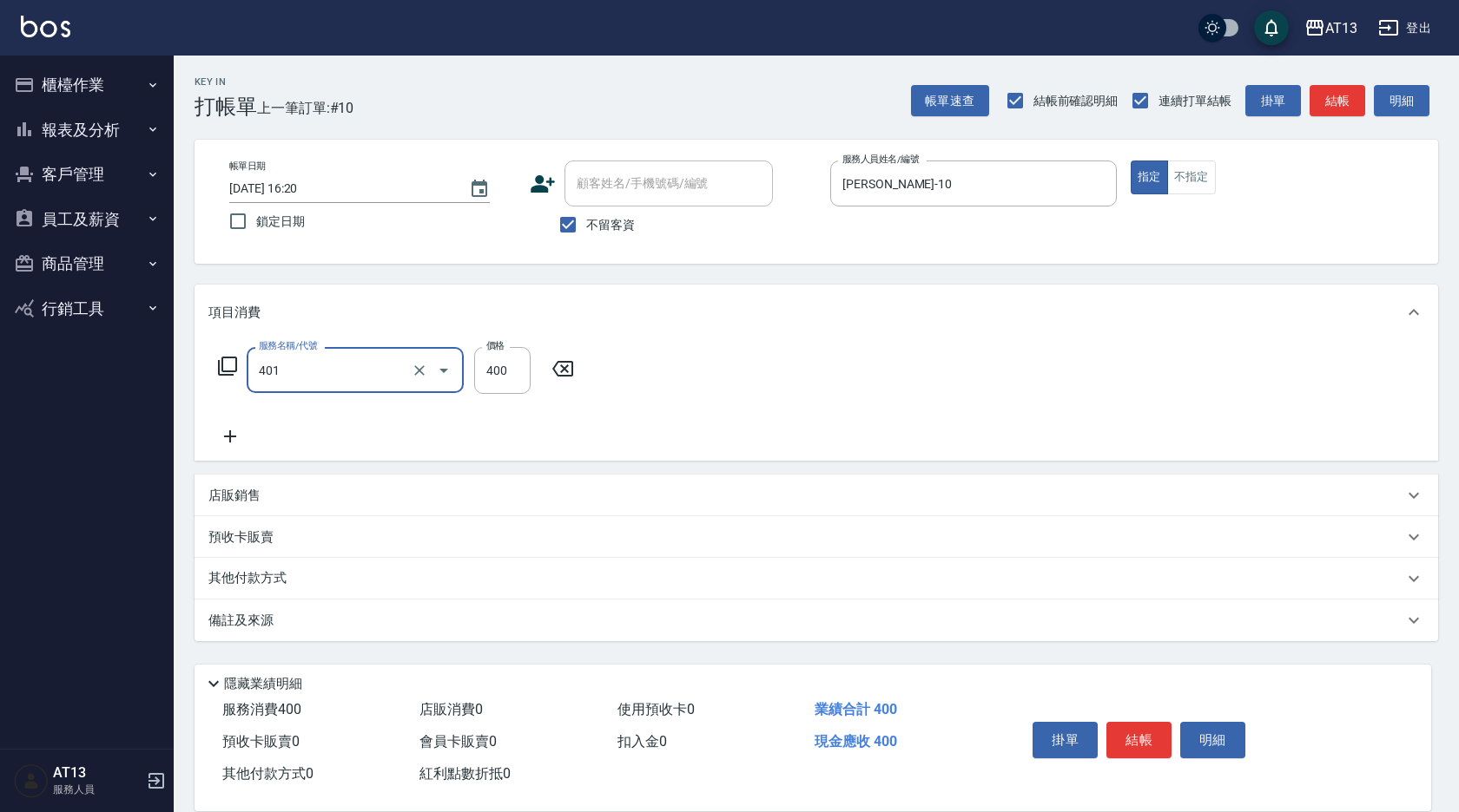
type input "剪髮(401)"
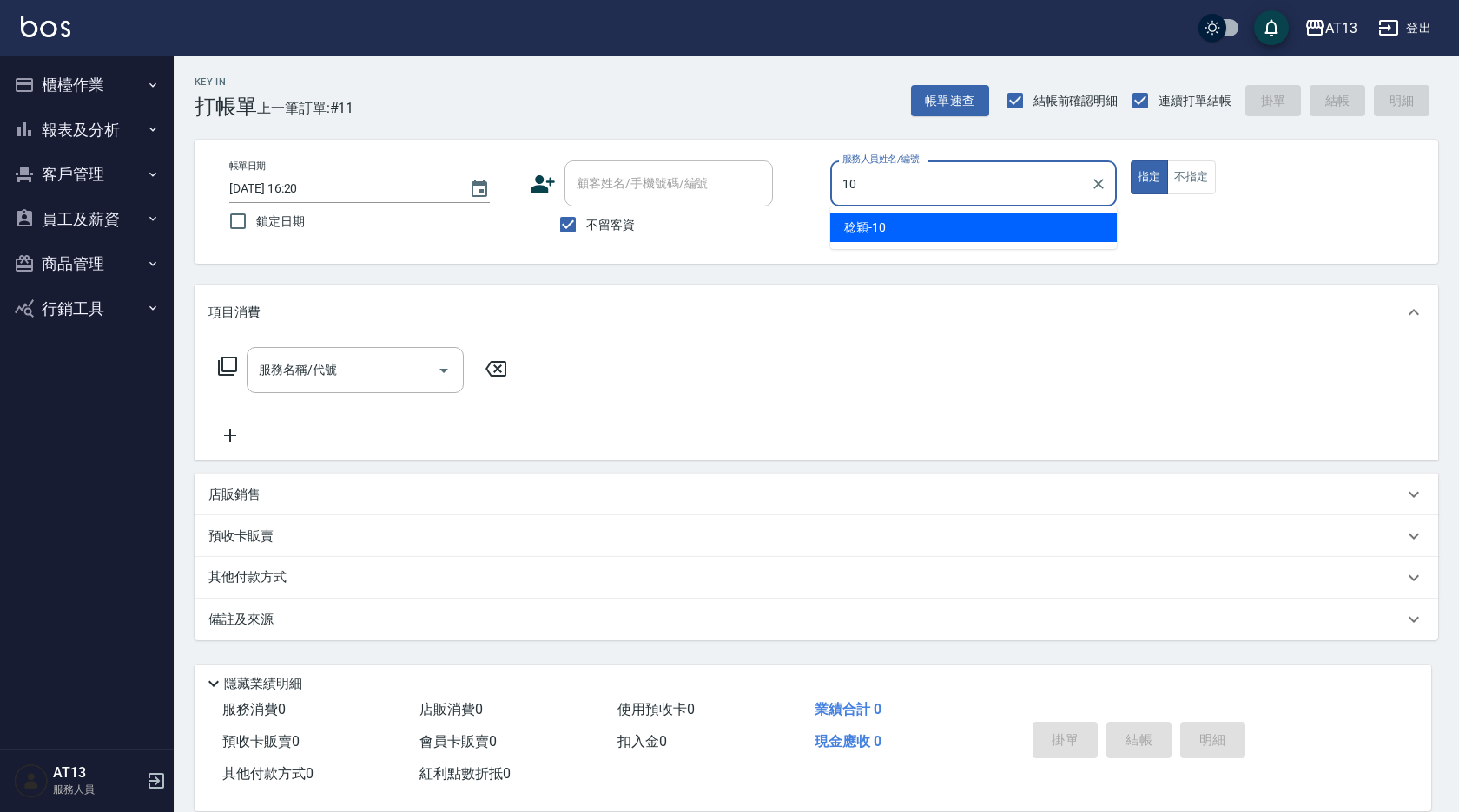
type input "[PERSON_NAME]-10"
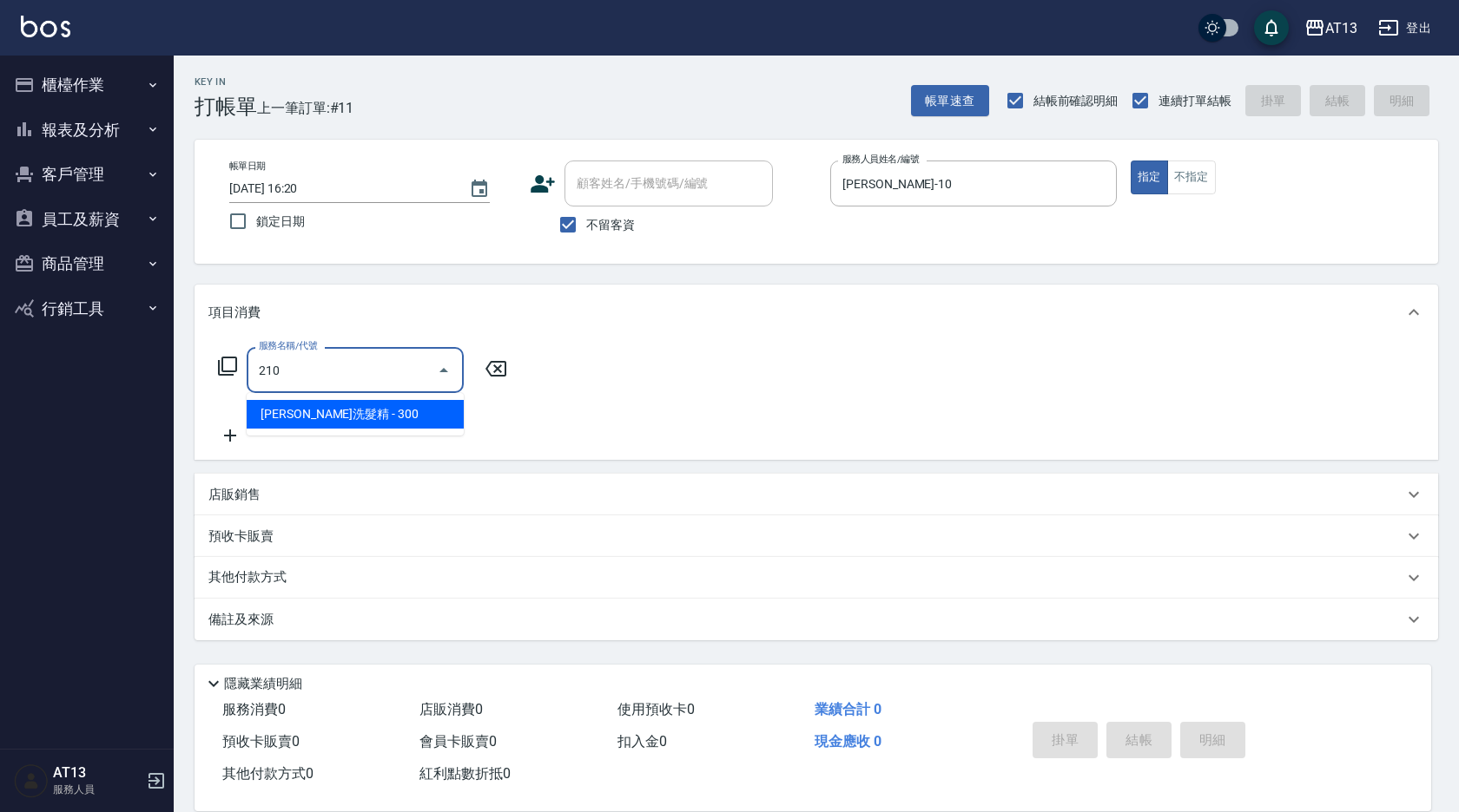
type input "[PERSON_NAME]洗髮精(210)"
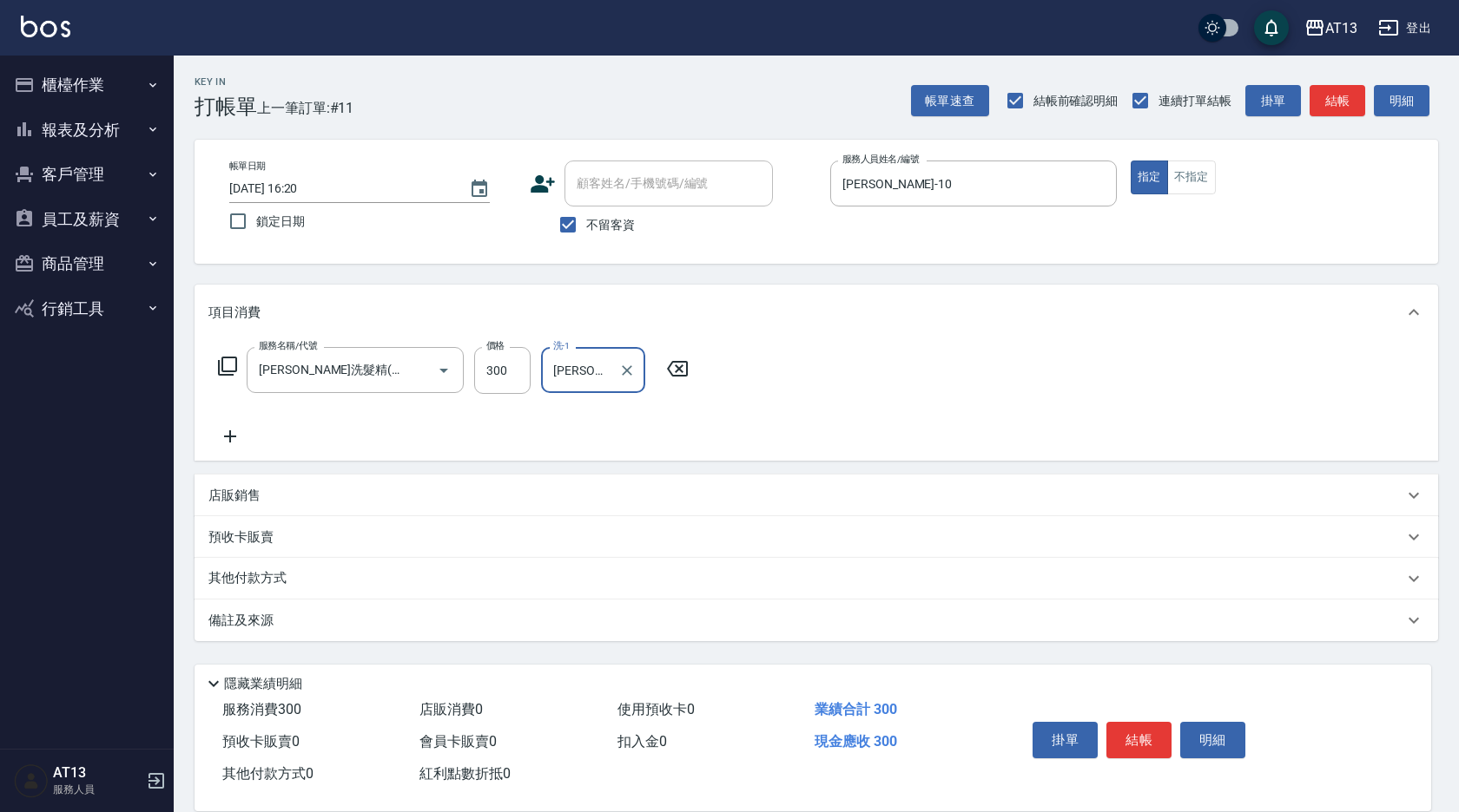
type input "[PERSON_NAME]-28"
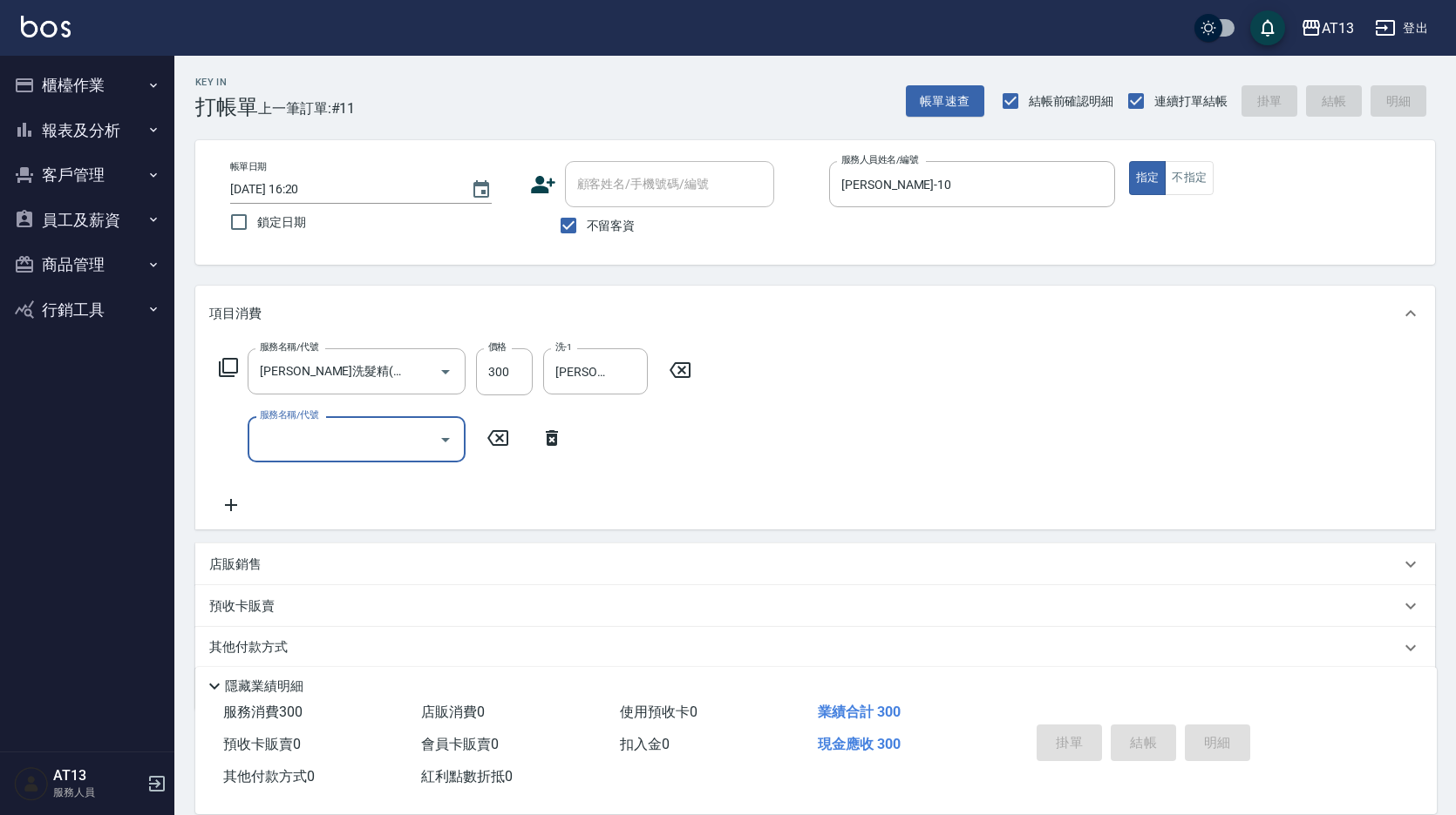
type input "[DATE] 16:21"
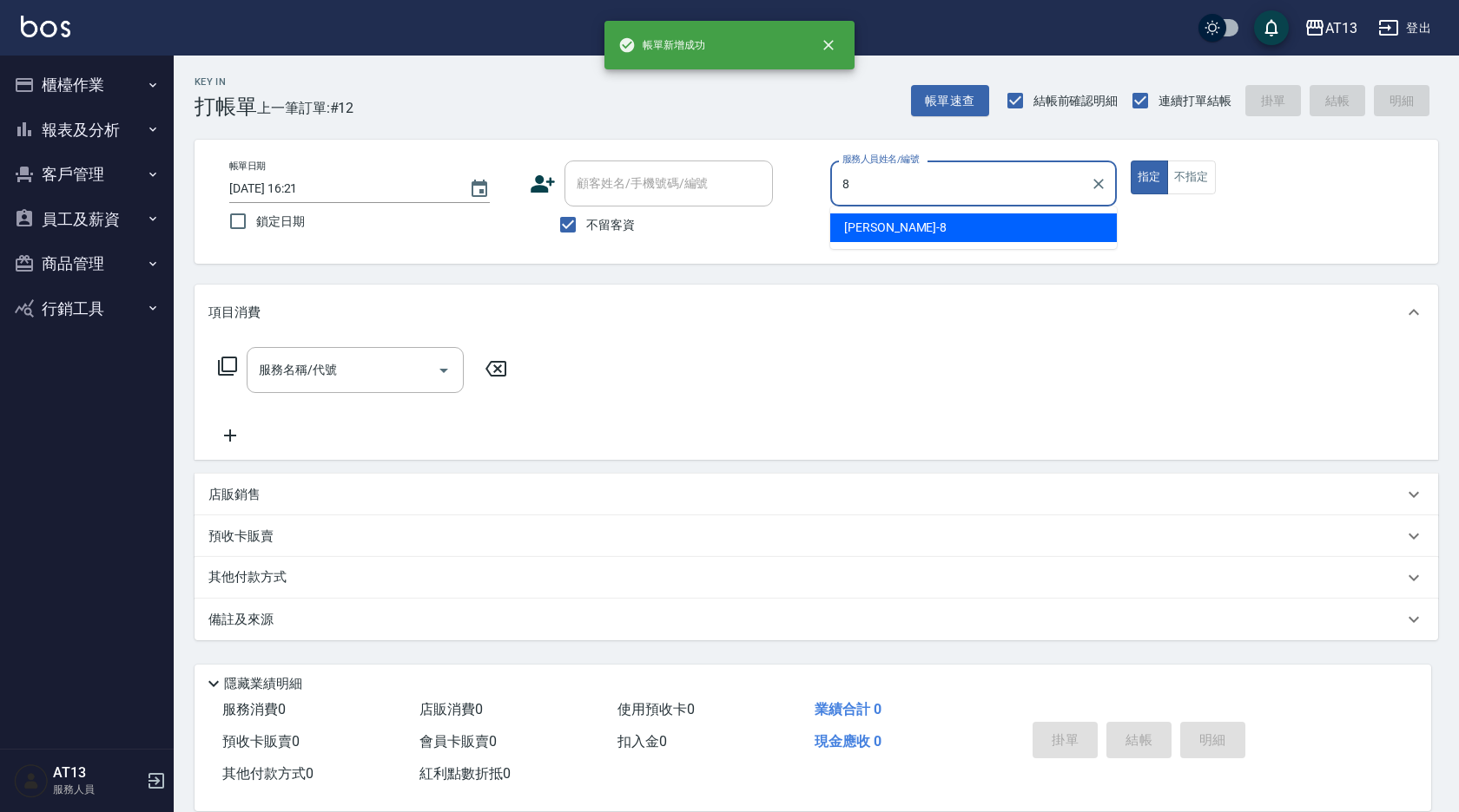
type input "[PERSON_NAME]-8"
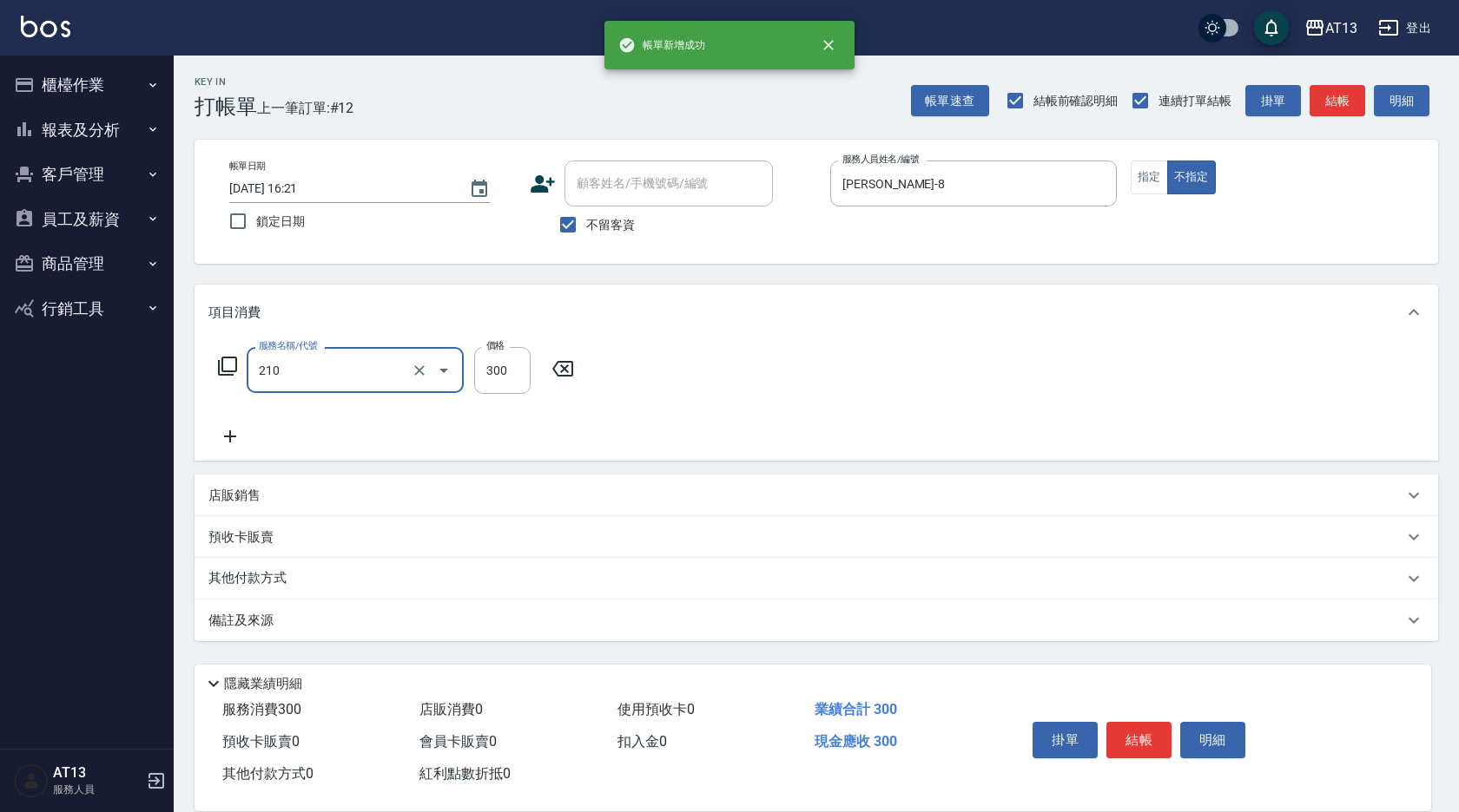
type input "[PERSON_NAME]洗髮精(210)"
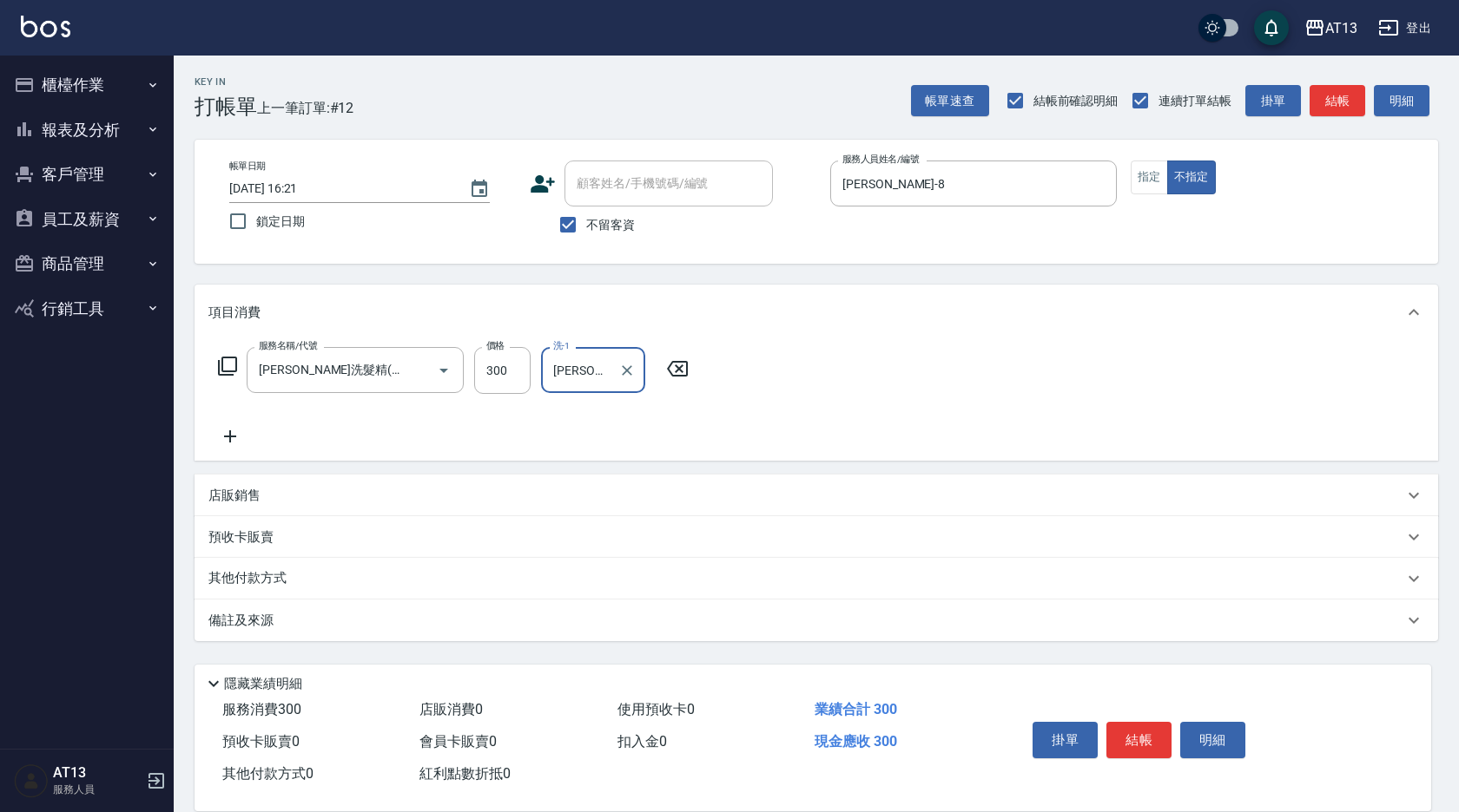
type input "[PERSON_NAME]-28"
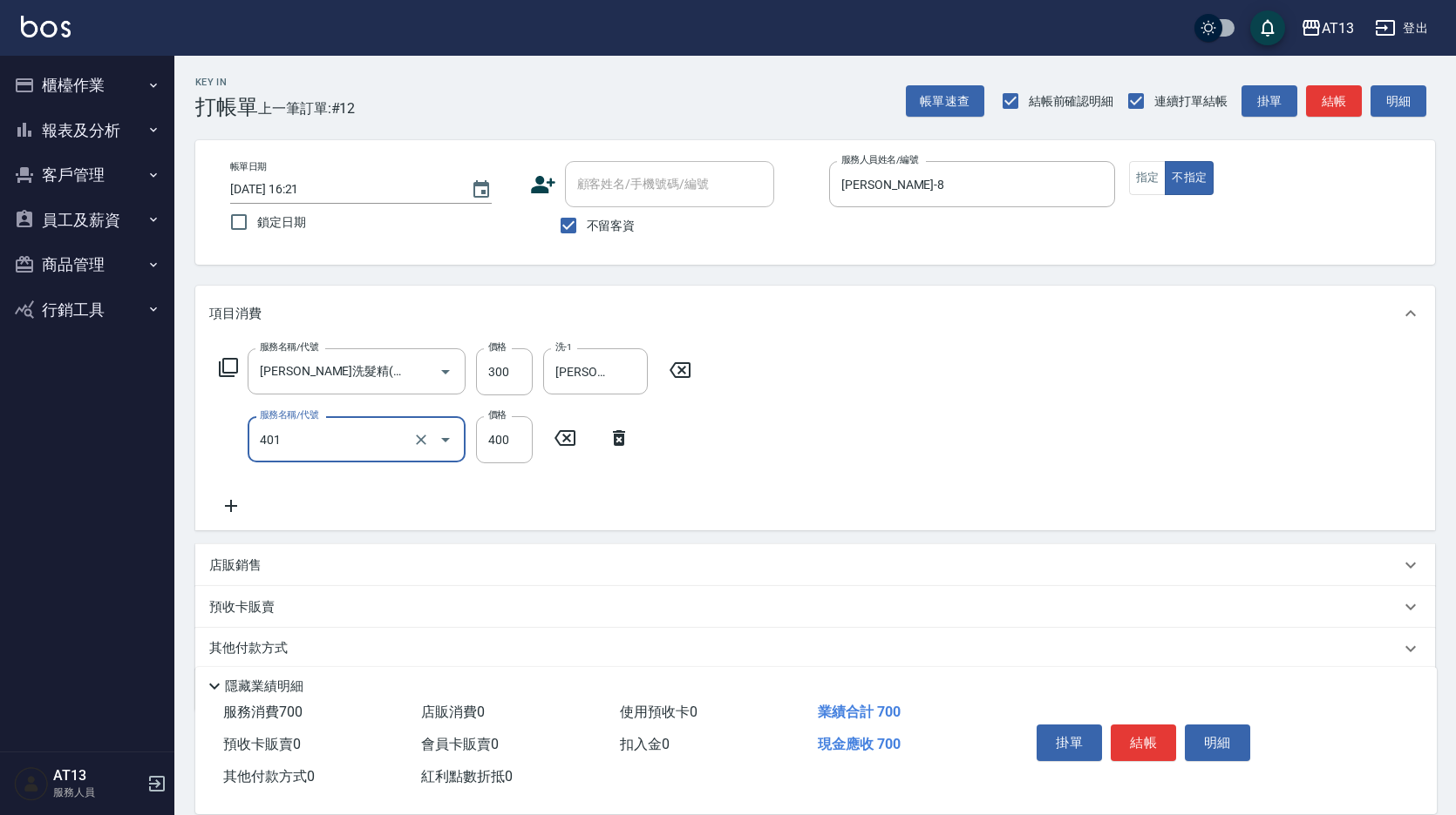
type input "剪髮(401)"
type input "150"
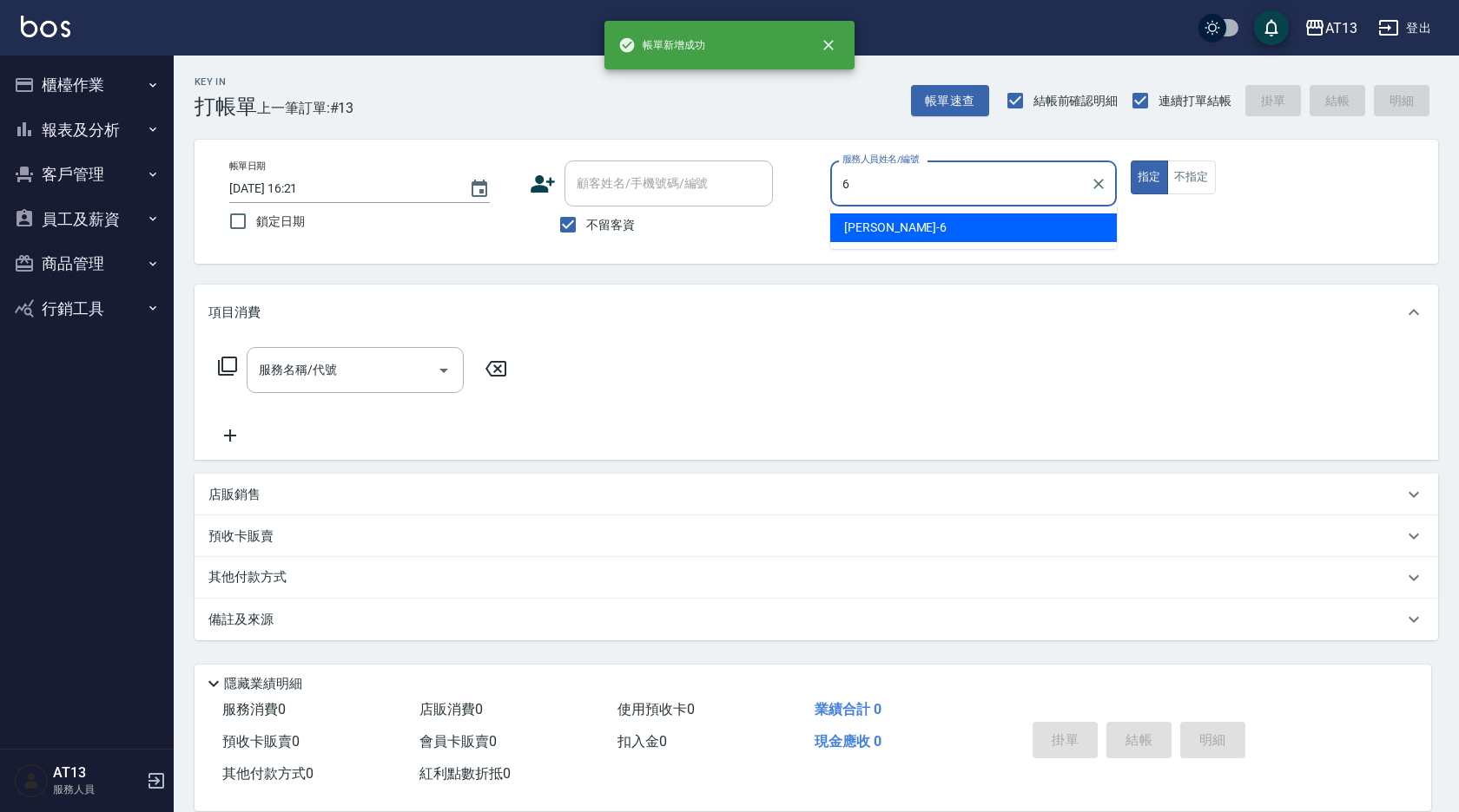
type input "亭妤-6"
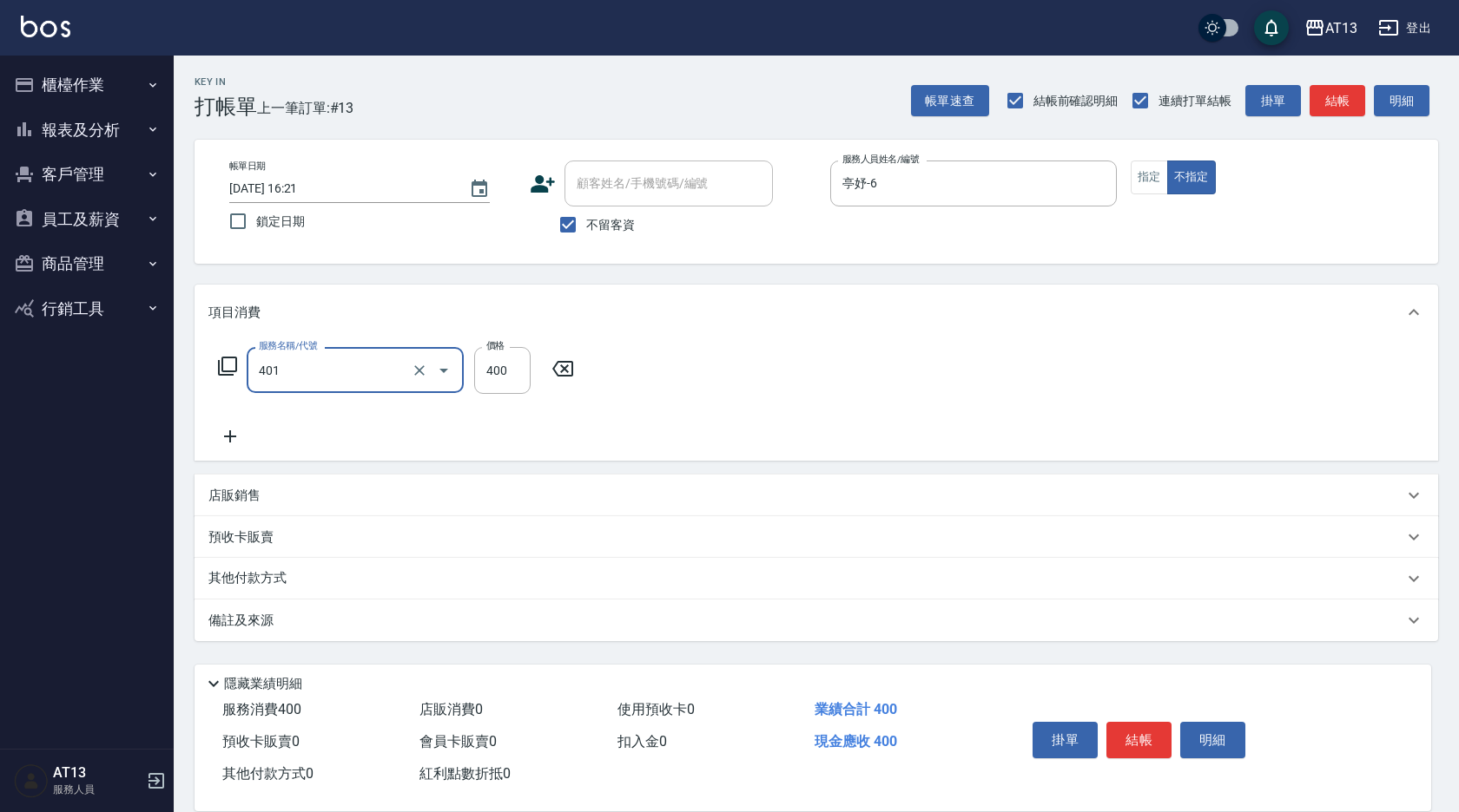
type input "剪髮(401)"
type input "150"
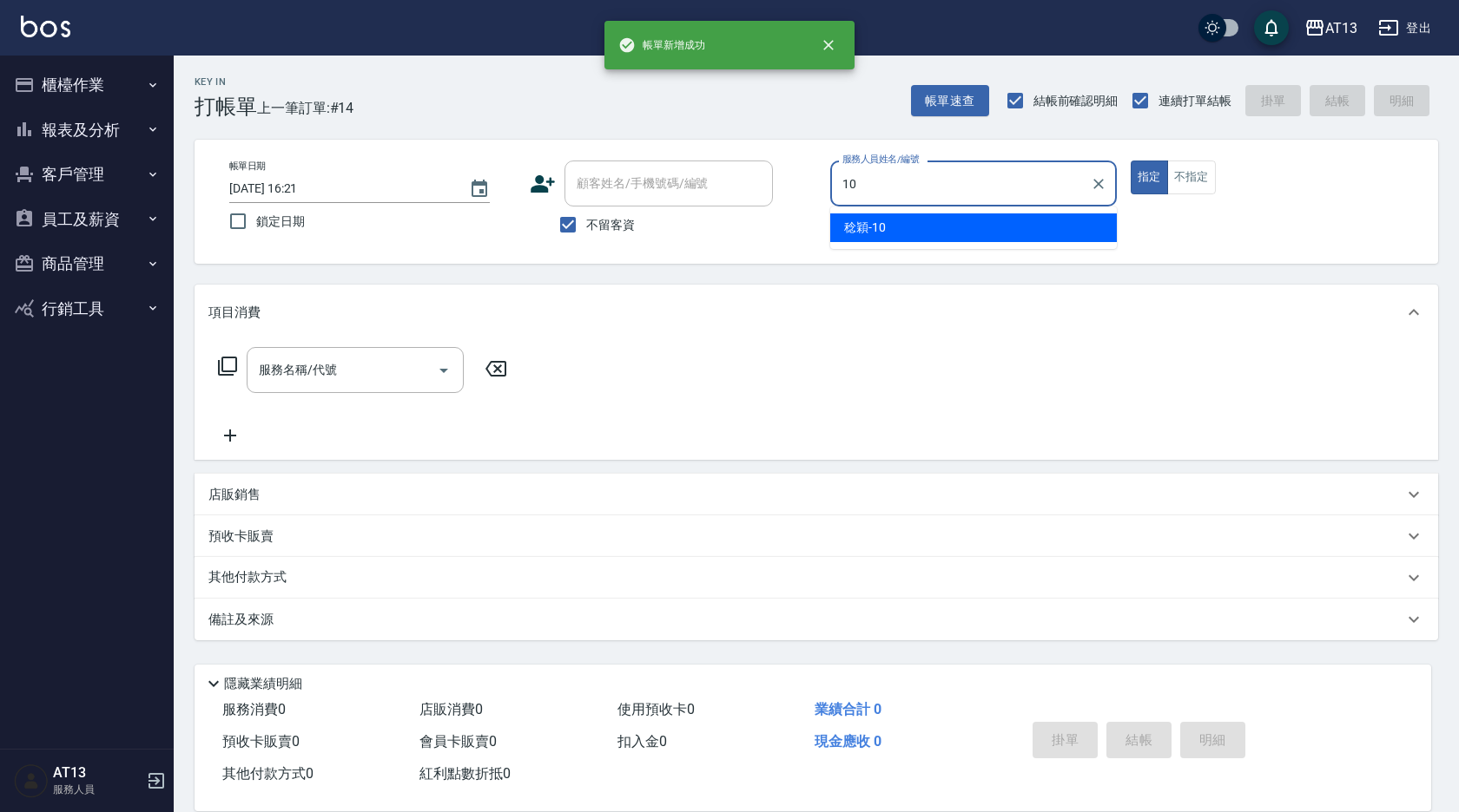
type input "[PERSON_NAME]-10"
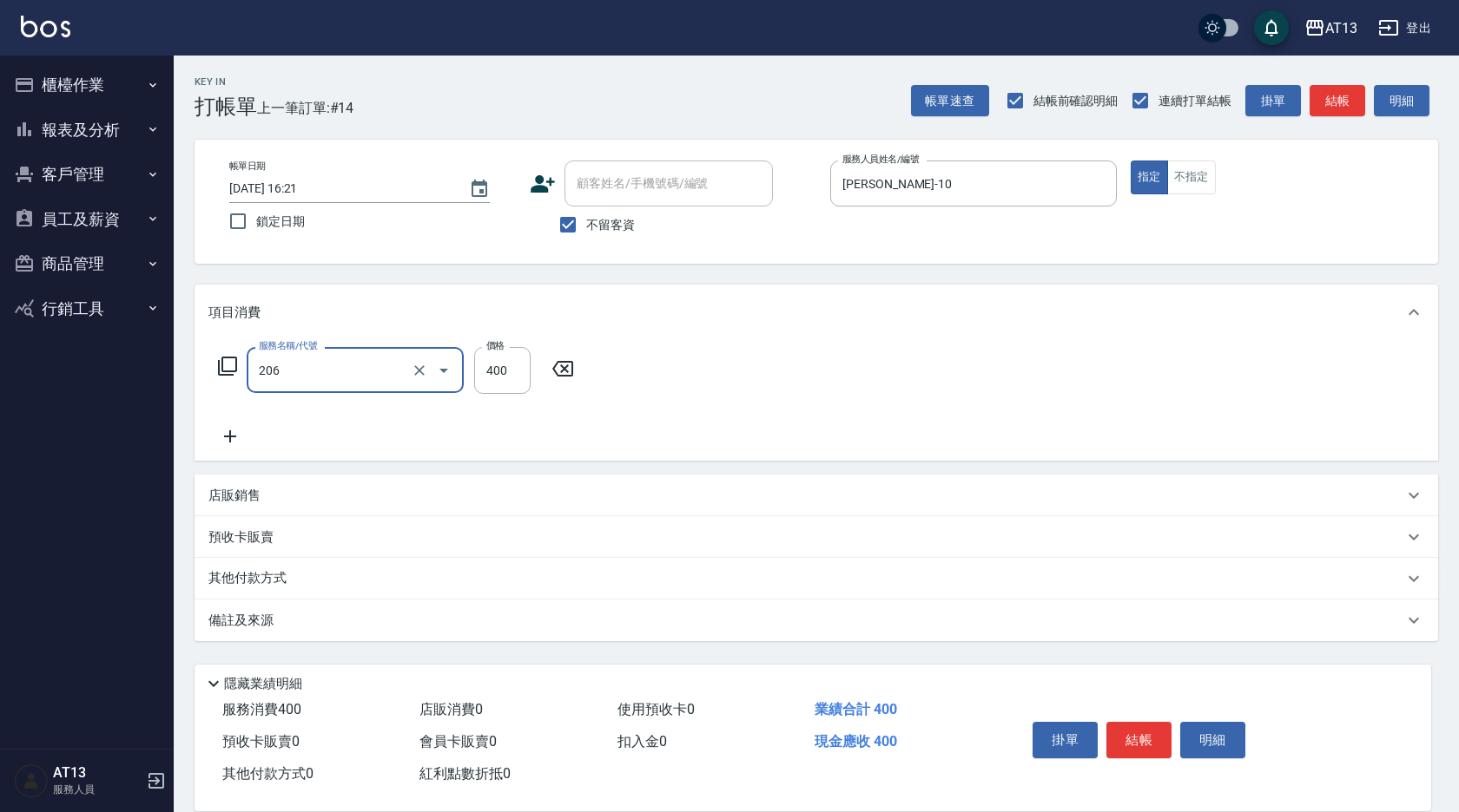
type input "健康洗(206)"
type input "298"
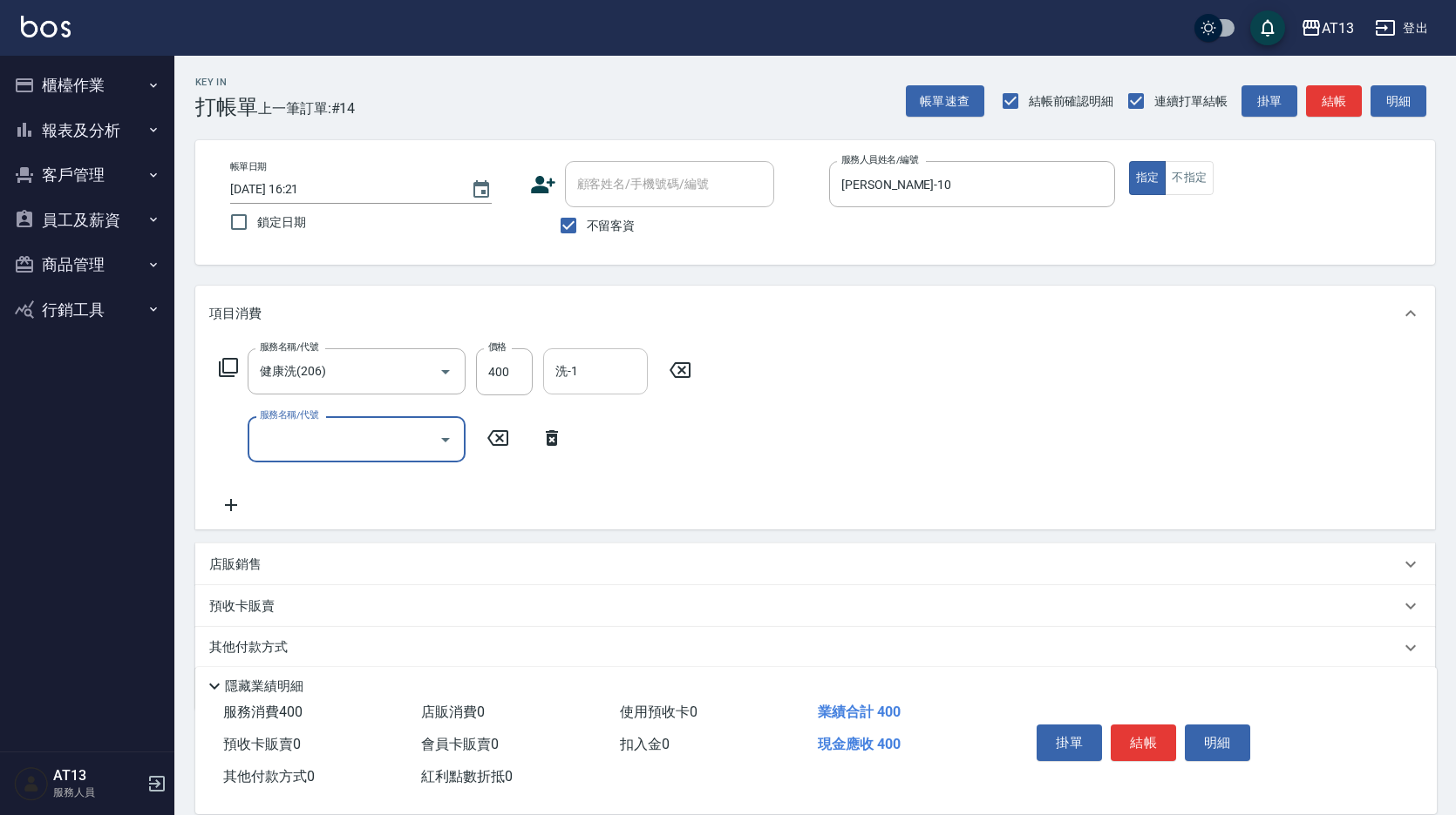
click at [581, 354] on div "洗-1" at bounding box center [595, 371] width 105 height 47
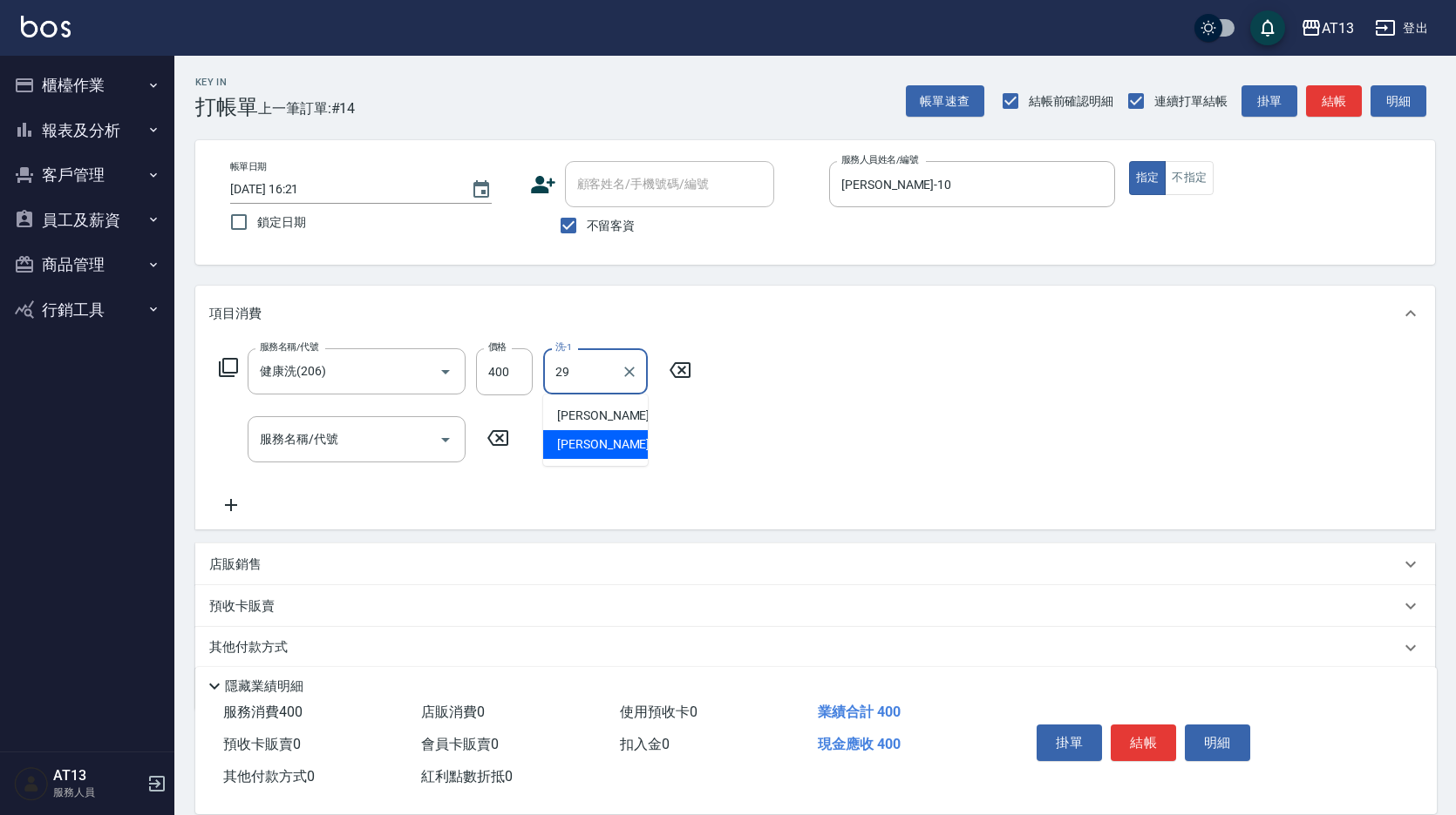
type input "[PERSON_NAME]-29"
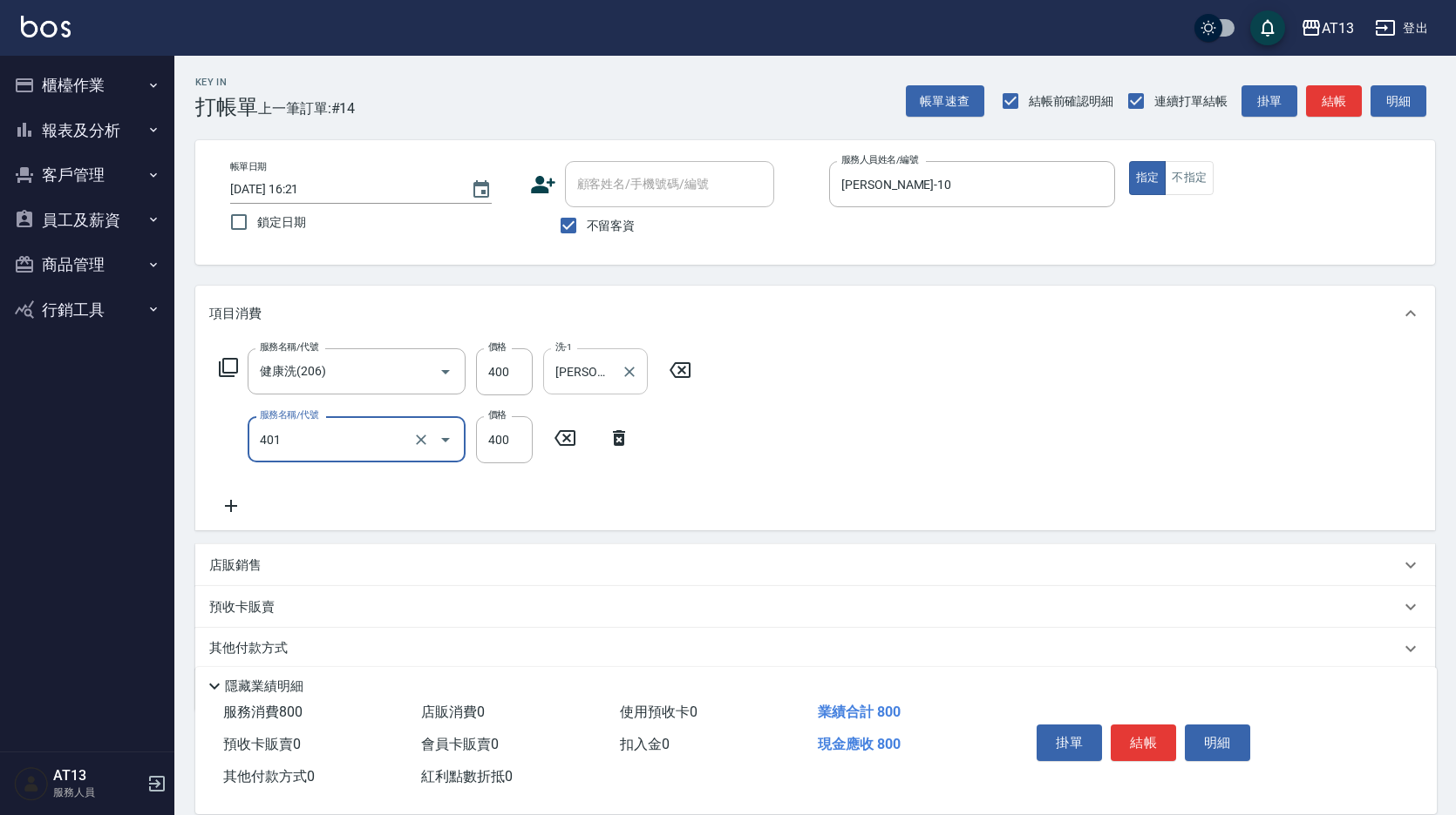
type input "剪髮(401)"
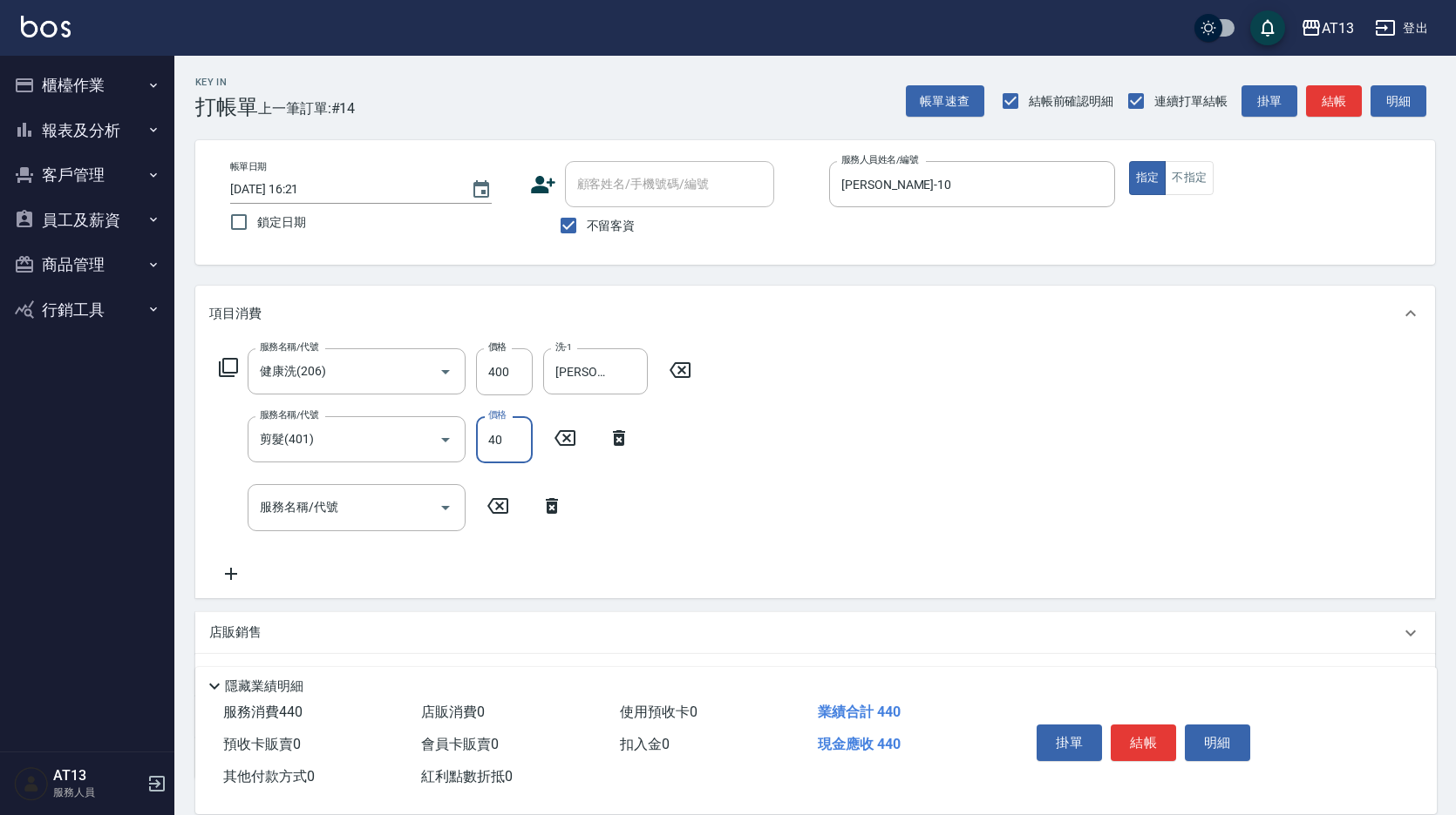
drag, startPoint x: 522, startPoint y: 448, endPoint x: 456, endPoint y: 473, distance: 70.6
click at [522, 448] on input "40" at bounding box center [505, 440] width 57 height 47
type input "450"
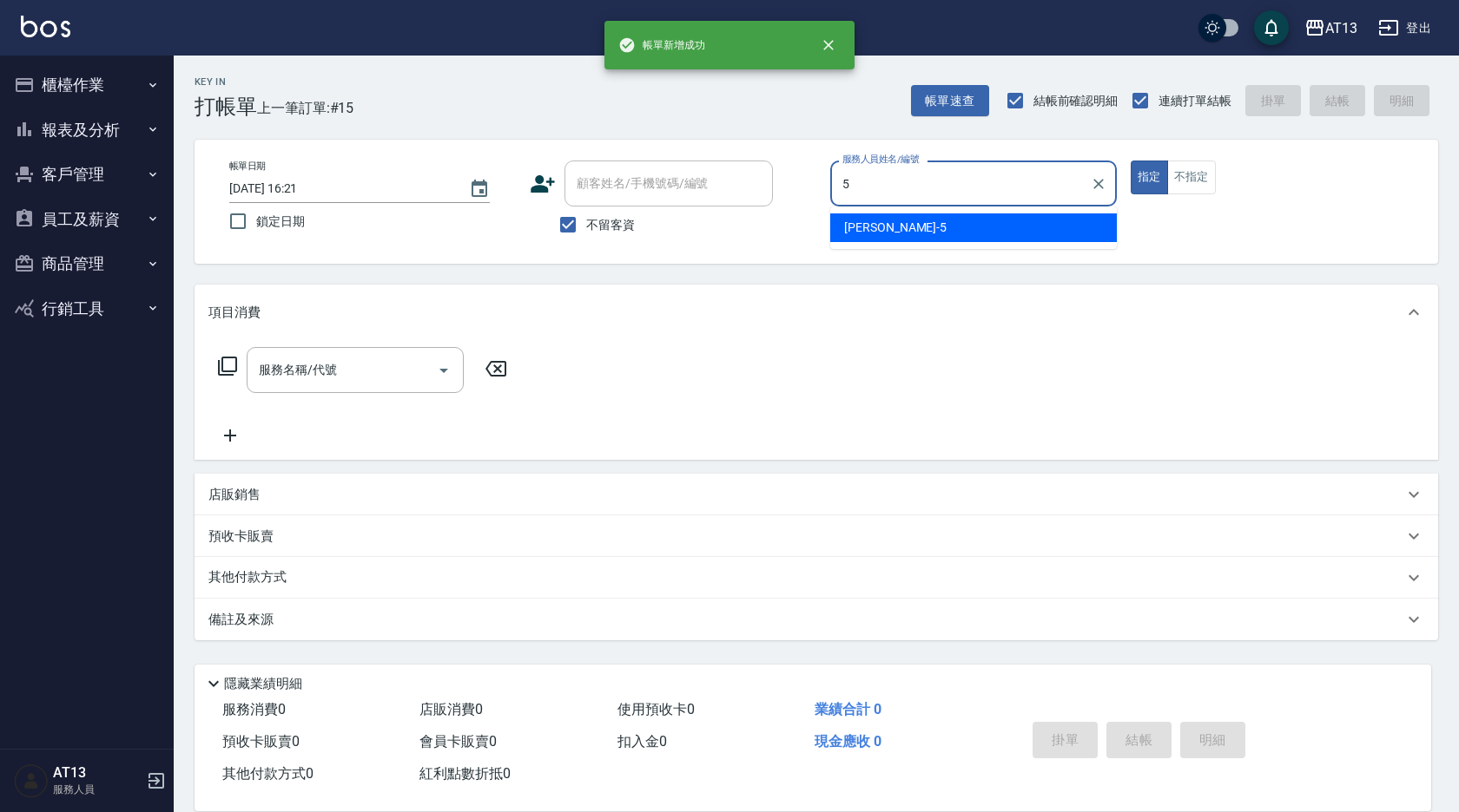
type input "[PERSON_NAME]-5"
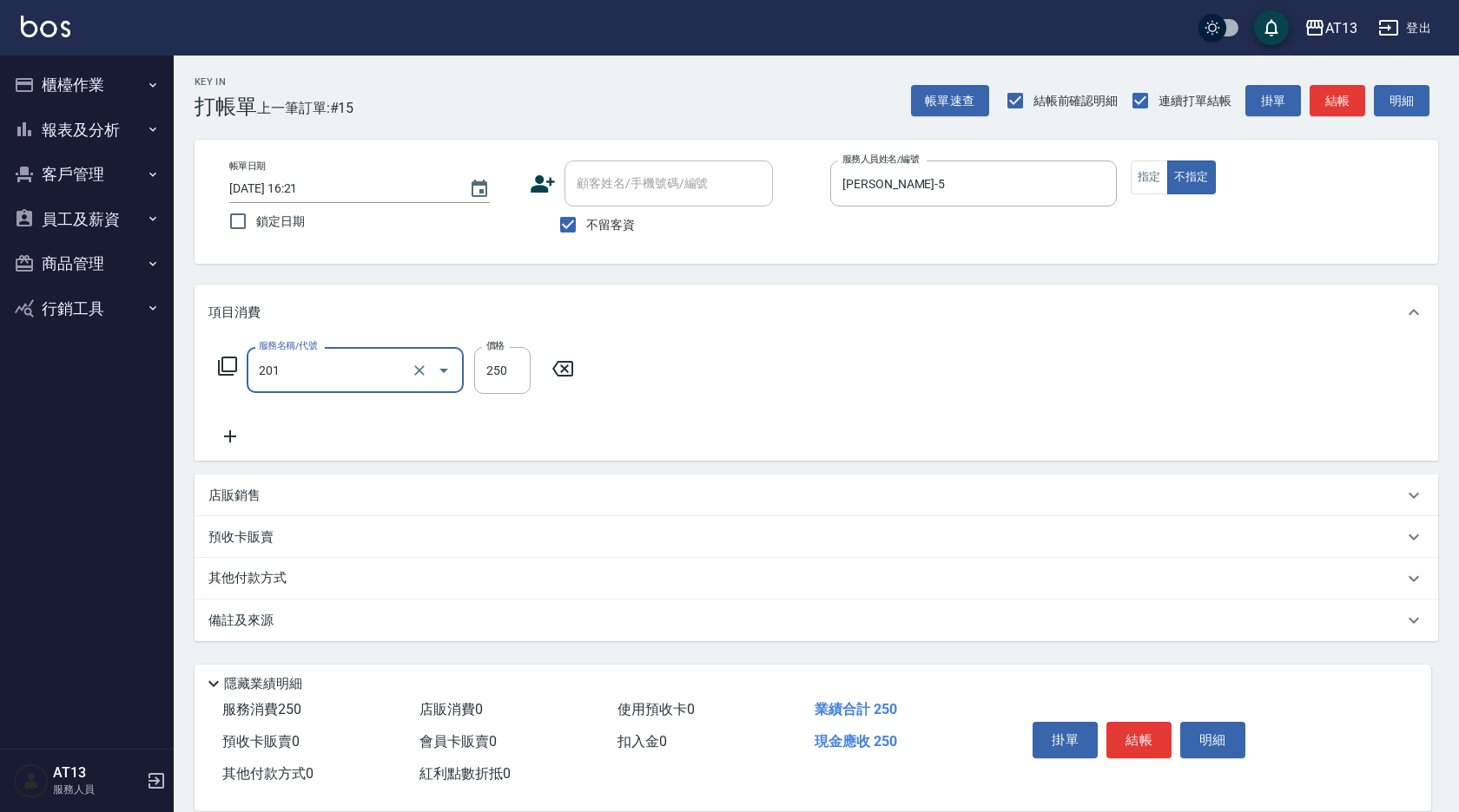
type input "洗髮(201)"
type input "[PERSON_NAME]-23"
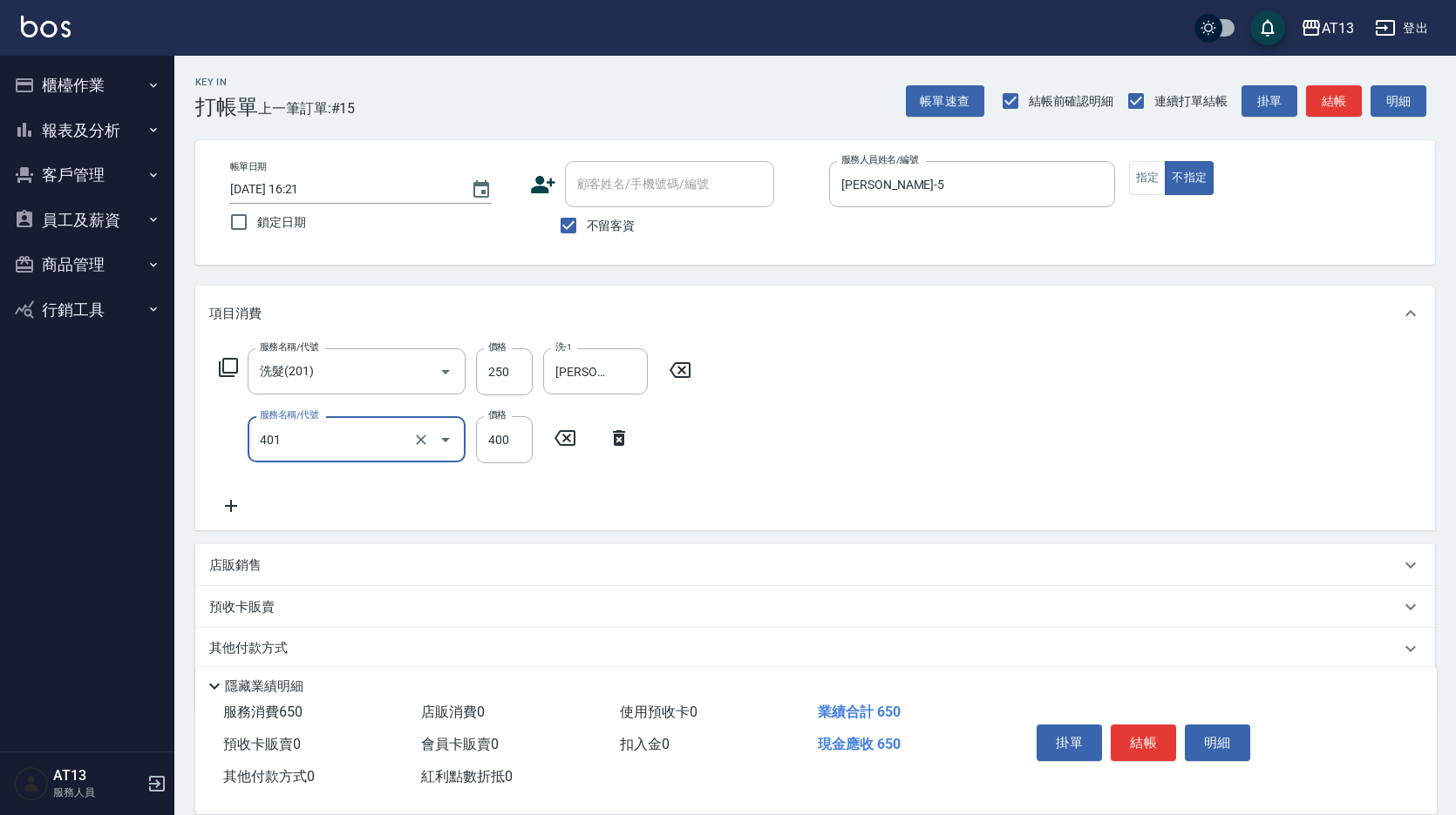
type input "剪髮(401)"
type input "150"
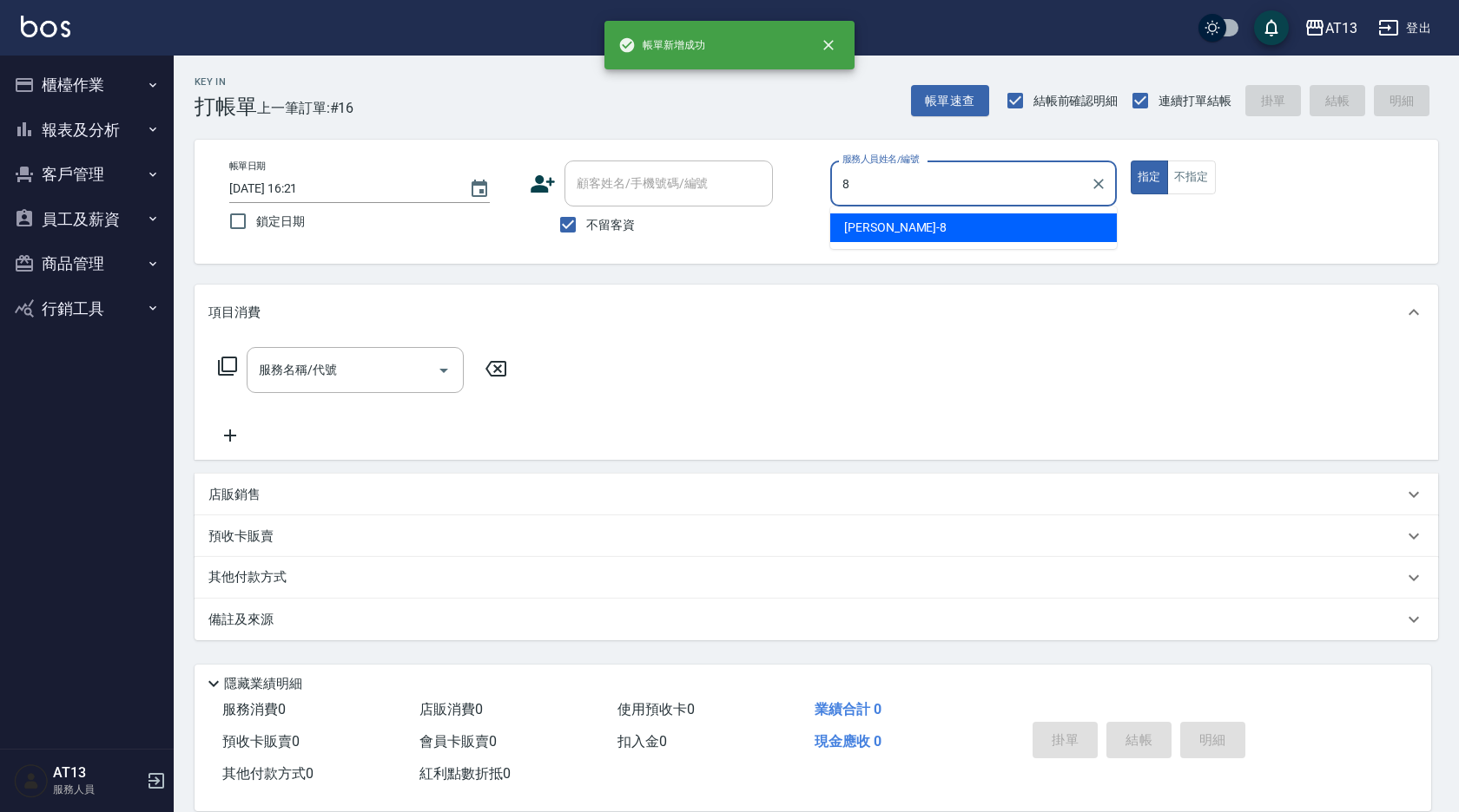
type input "[PERSON_NAME]-8"
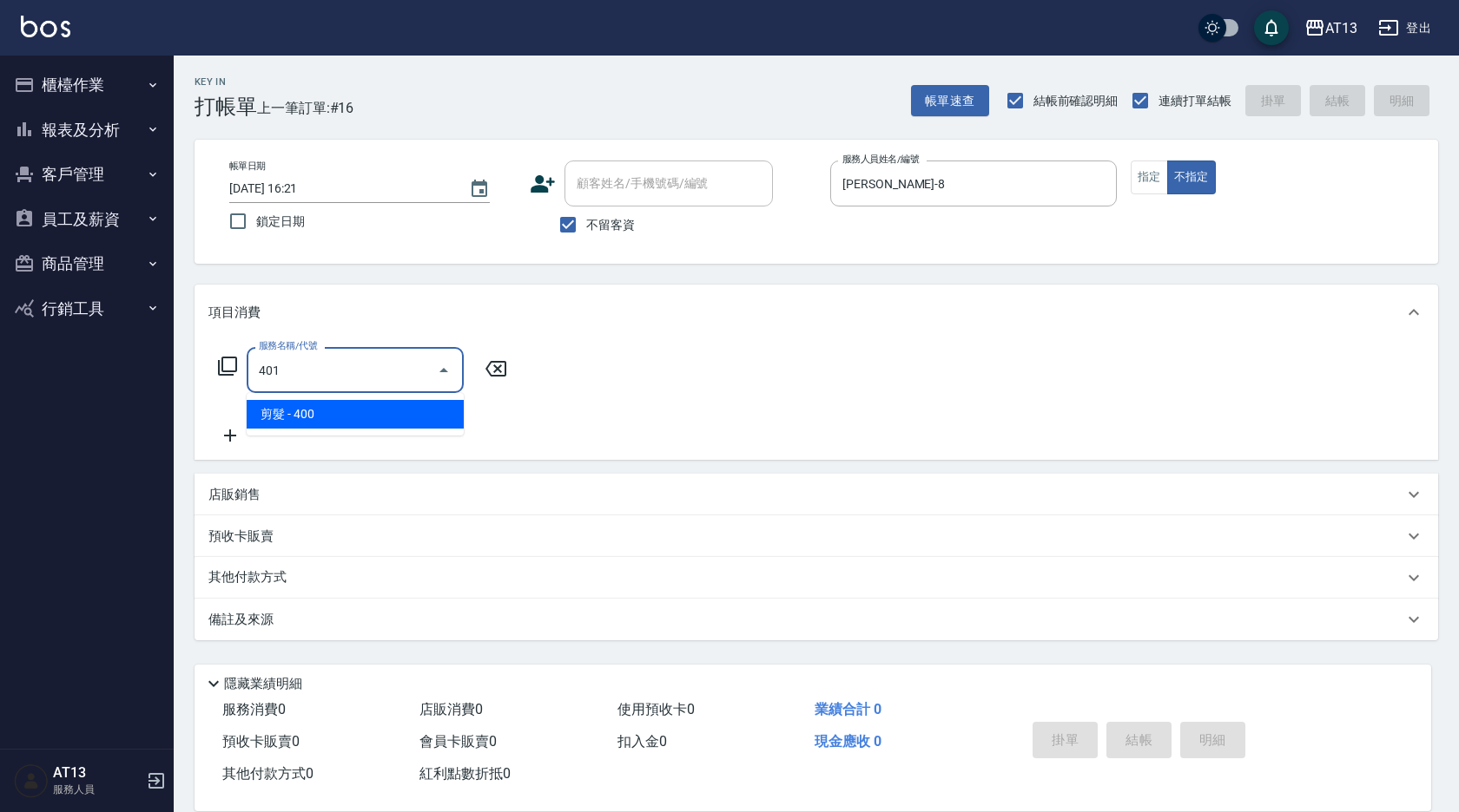
type input "剪髮(401)"
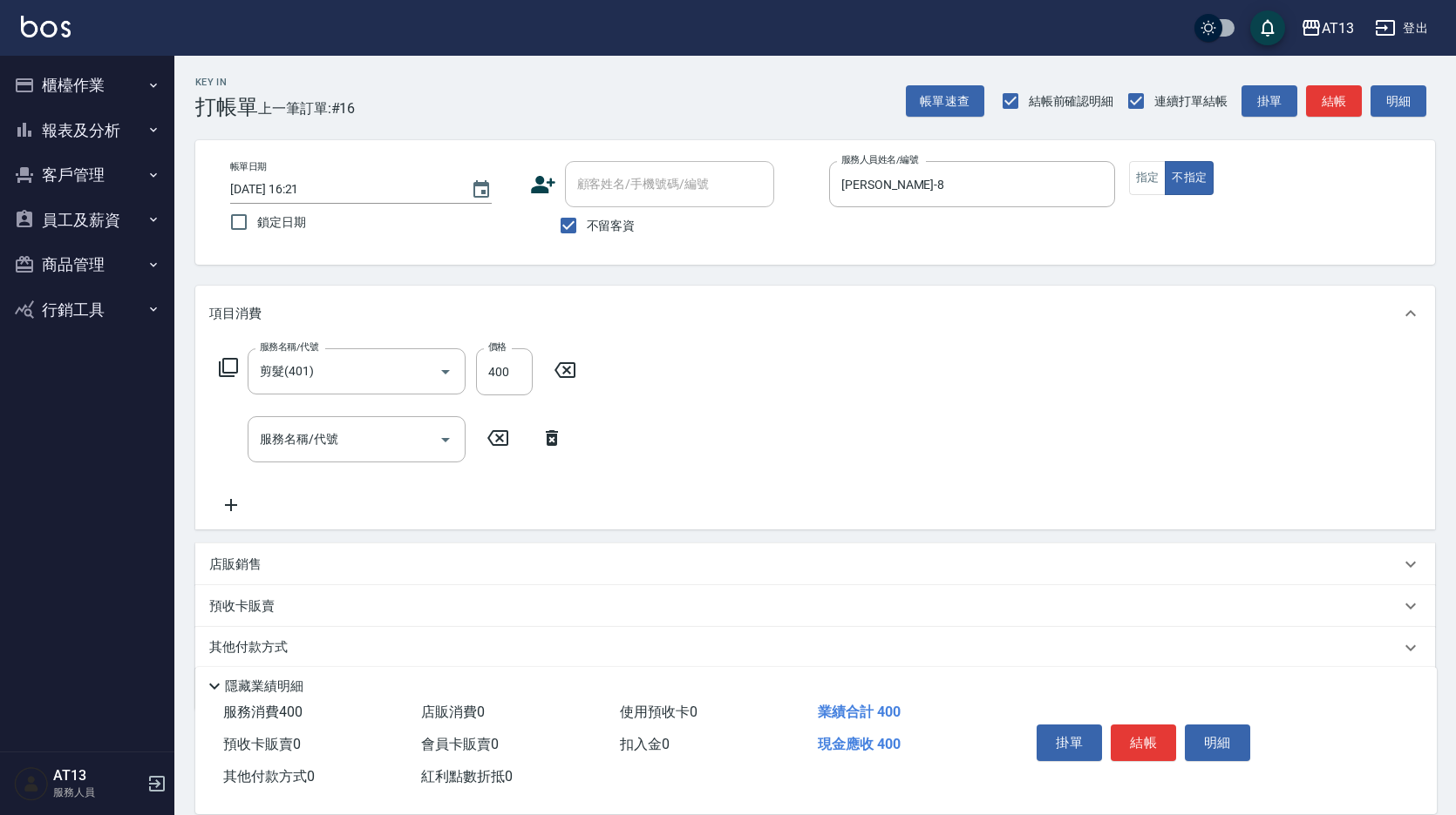
click at [475, 365] on div "服務名稱/代號 剪髮(401) 服務名稱/代號 價格 400 價格" at bounding box center [397, 372] width 377 height 47
click at [479, 374] on input "400" at bounding box center [505, 372] width 57 height 47
type input "200"
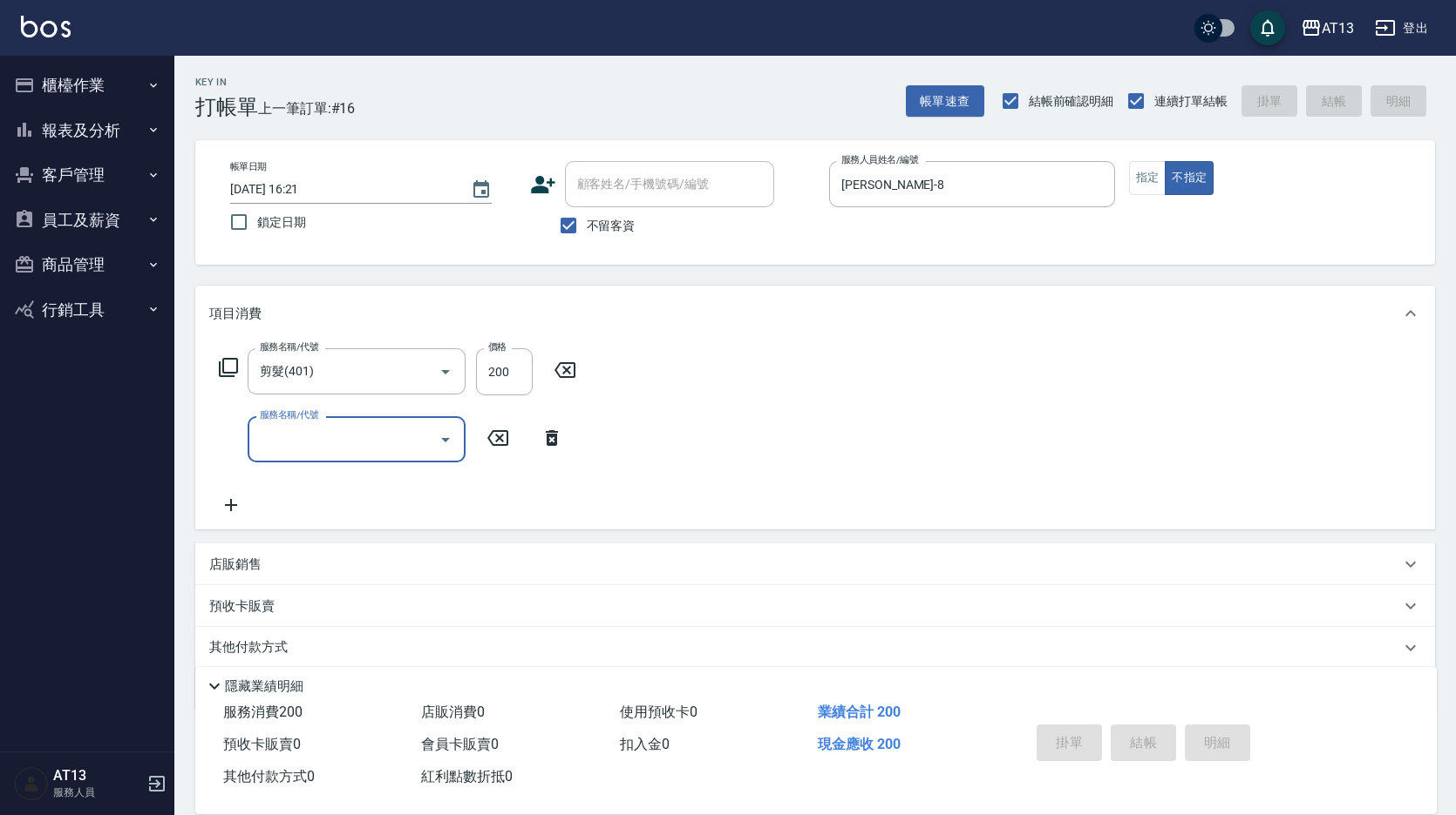
type input "[DATE] 16:22"
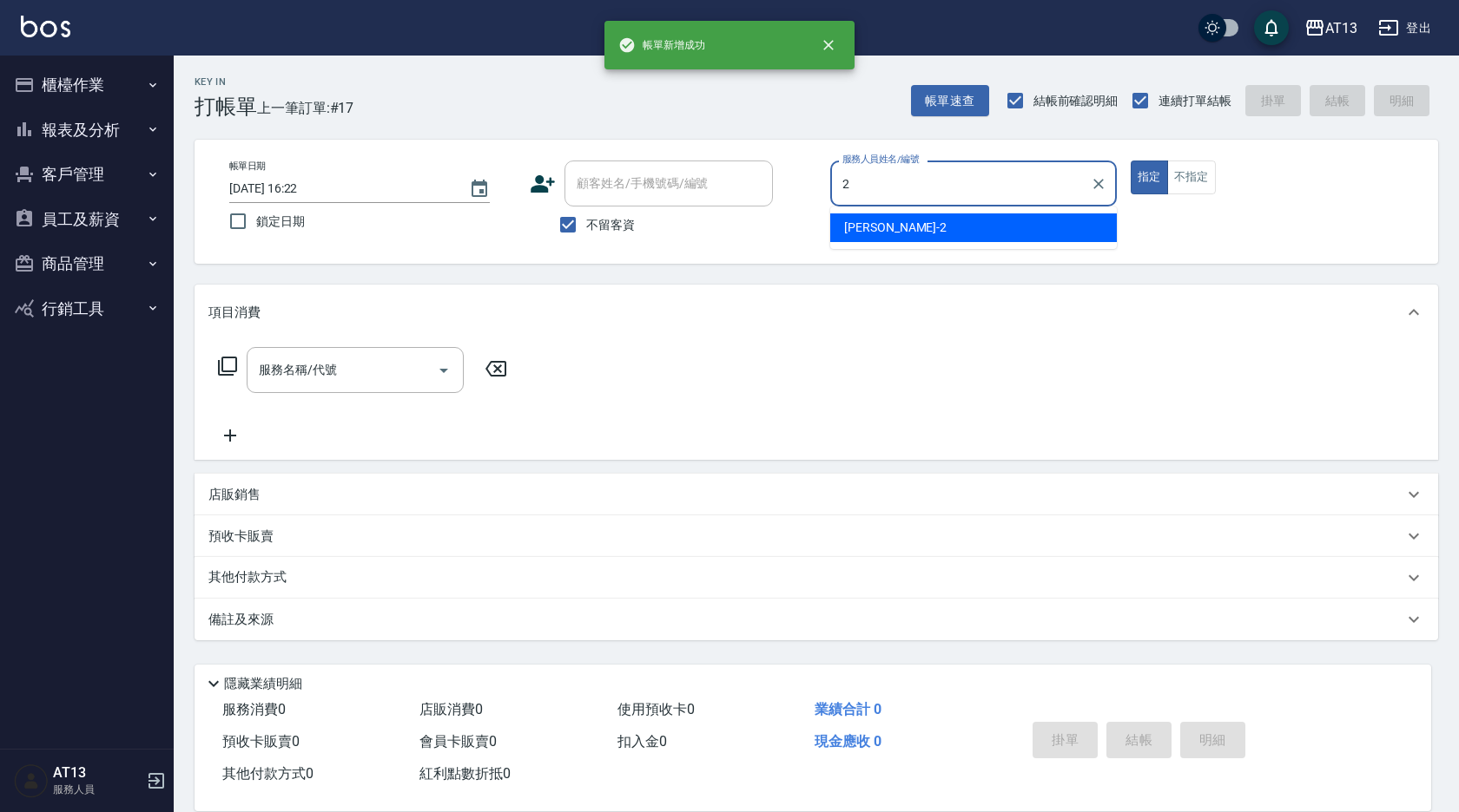
type input "雨威-2"
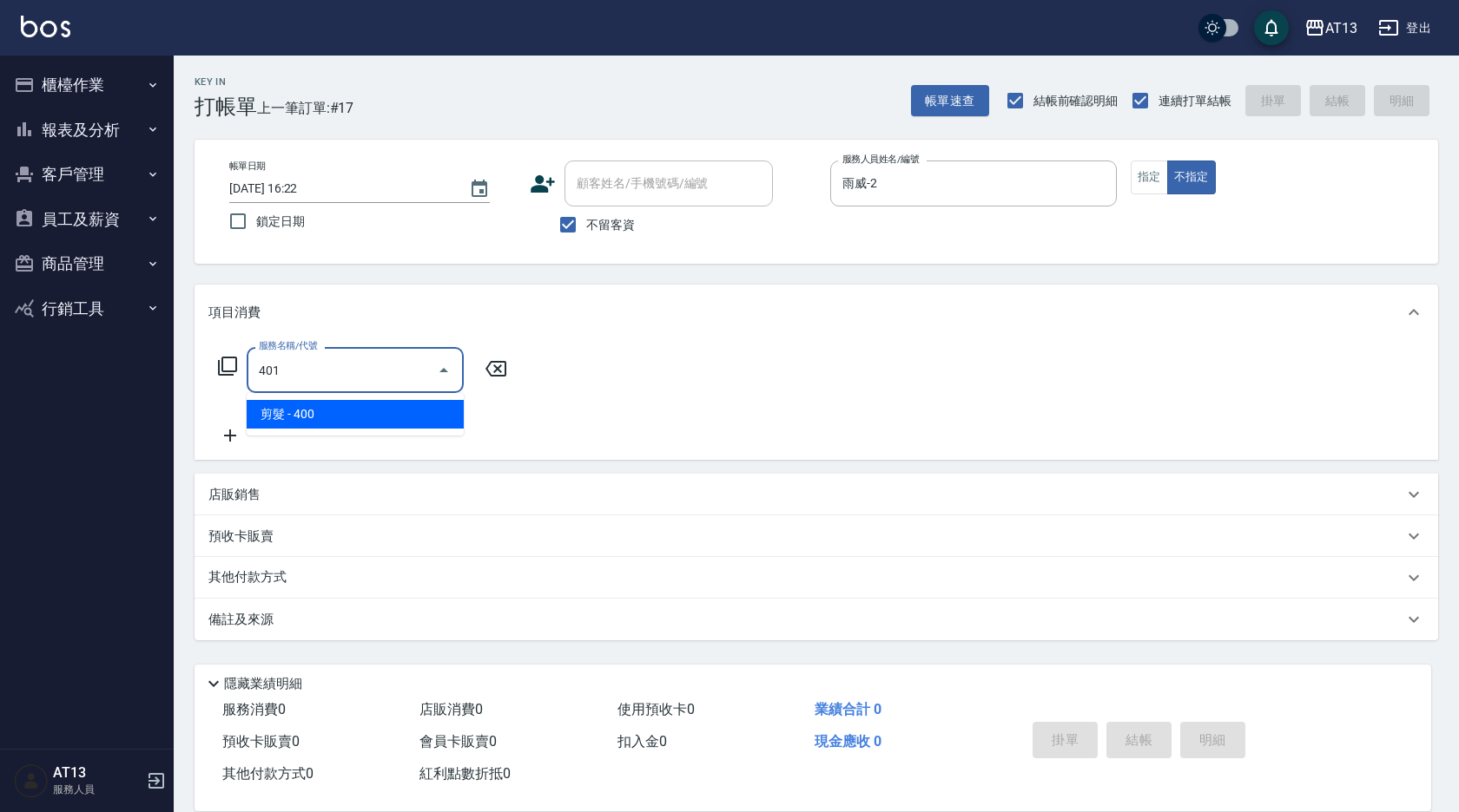
type input "剪髮(401)"
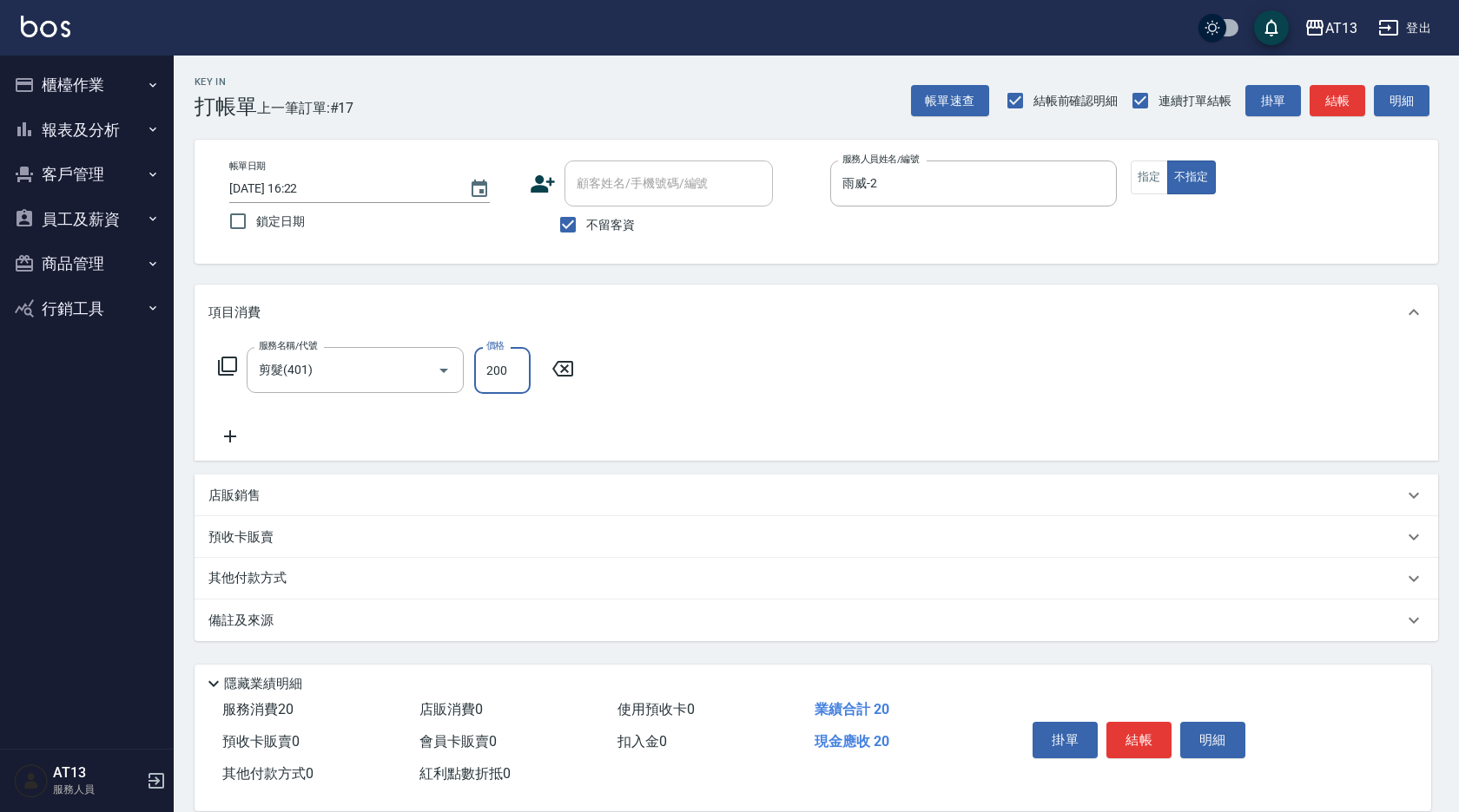
type input "200"
